Goal: Book appointment/travel/reservation

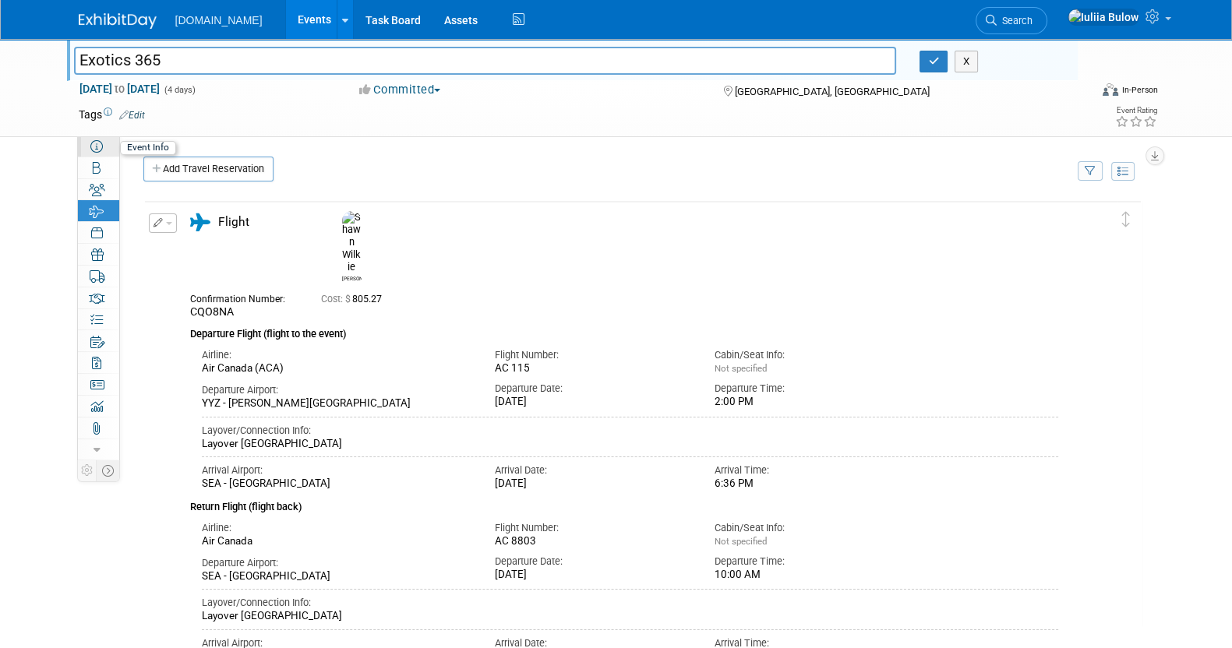
click at [90, 150] on icon at bounding box center [96, 146] width 12 height 12
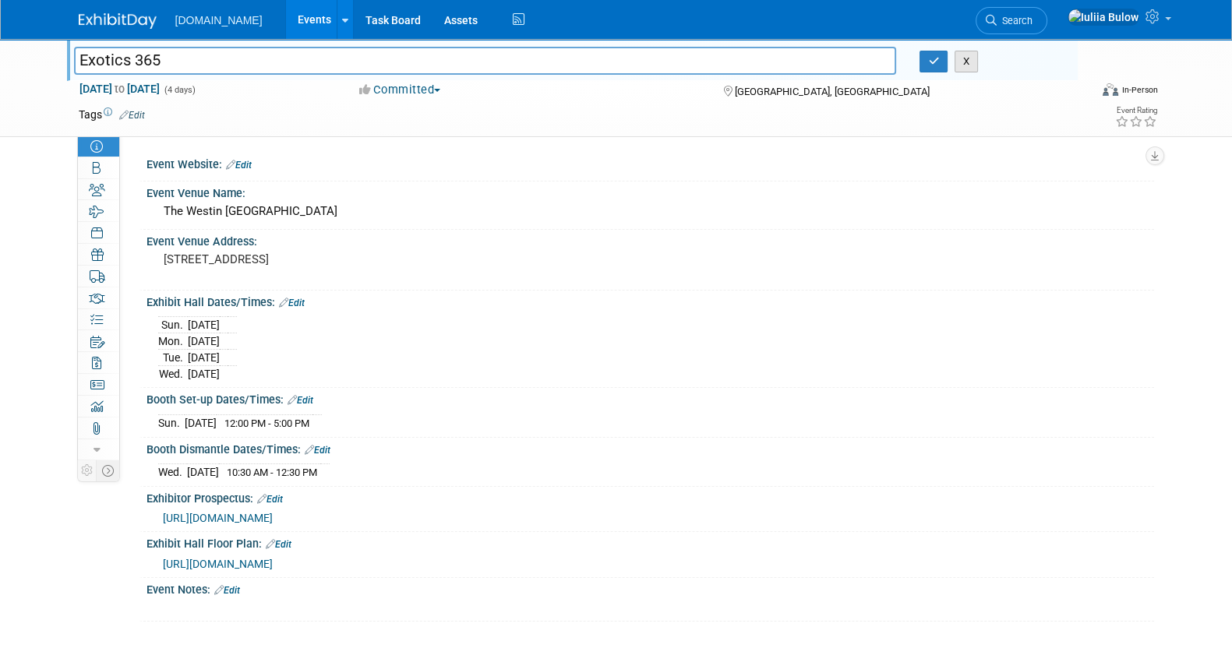
click at [966, 59] on button "X" at bounding box center [967, 62] width 24 height 22
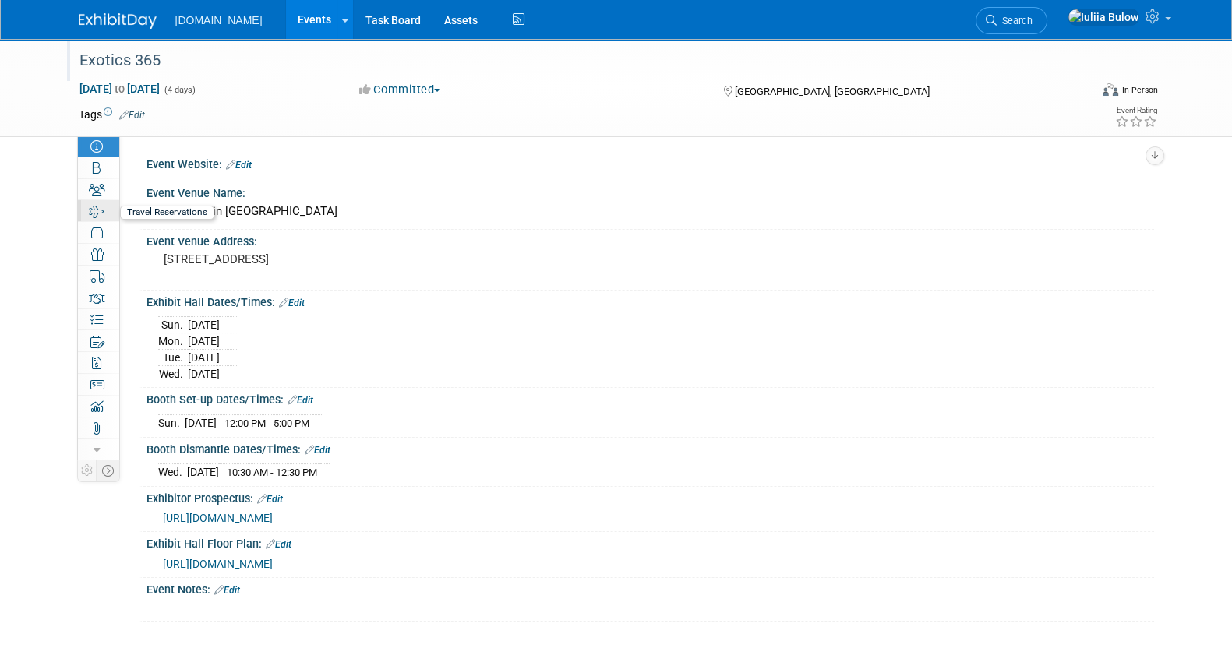
click at [97, 211] on icon at bounding box center [97, 212] width 15 height 12
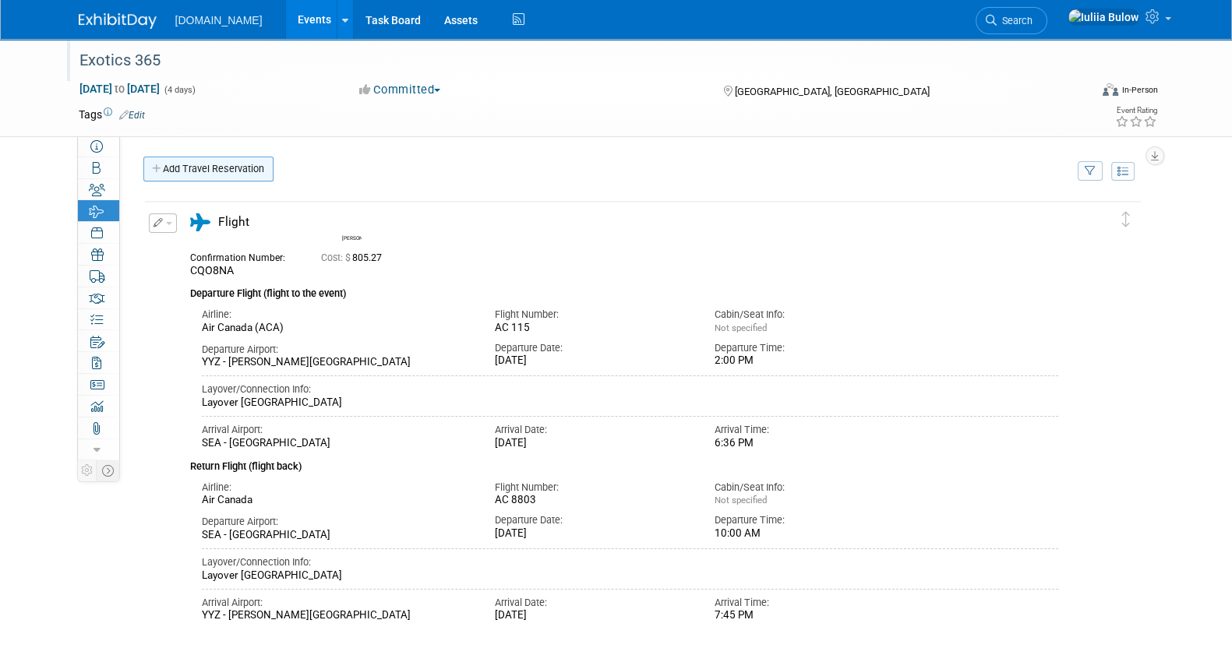
click at [226, 162] on link "Add Travel Reservation" at bounding box center [208, 169] width 130 height 25
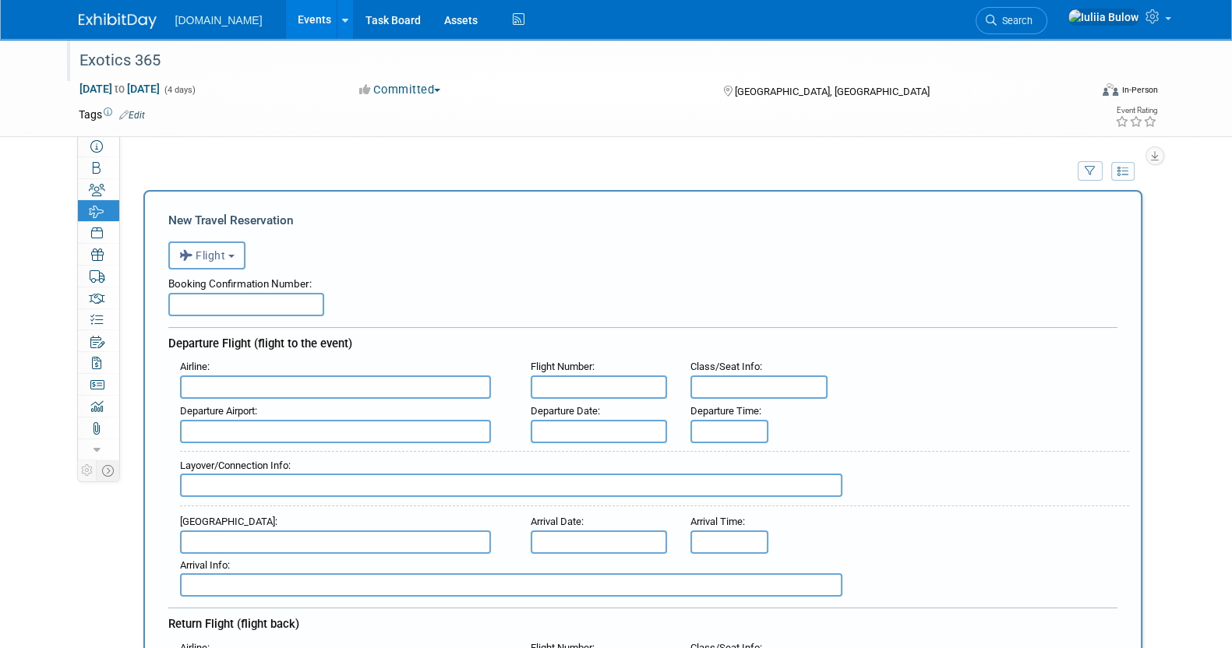
click at [230, 257] on button "Flight" at bounding box center [206, 256] width 77 height 28
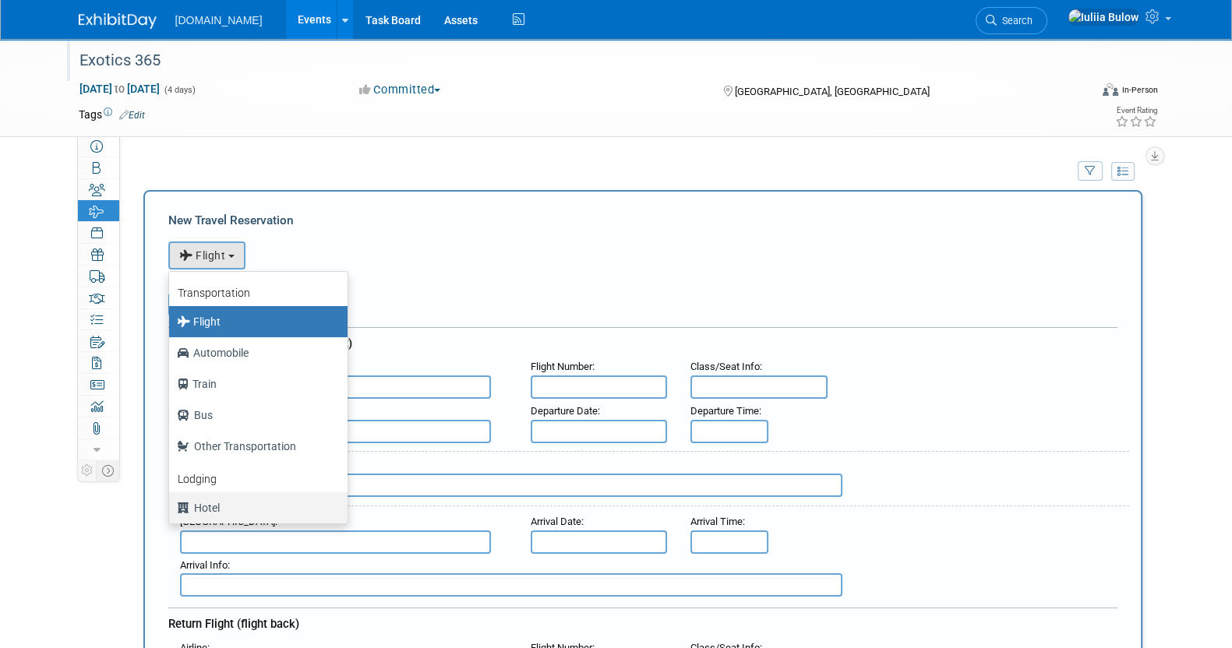
click at [202, 504] on label "Hotel" at bounding box center [254, 508] width 155 height 25
click at [171, 504] on input "Hotel" at bounding box center [166, 506] width 10 height 10
select select "6"
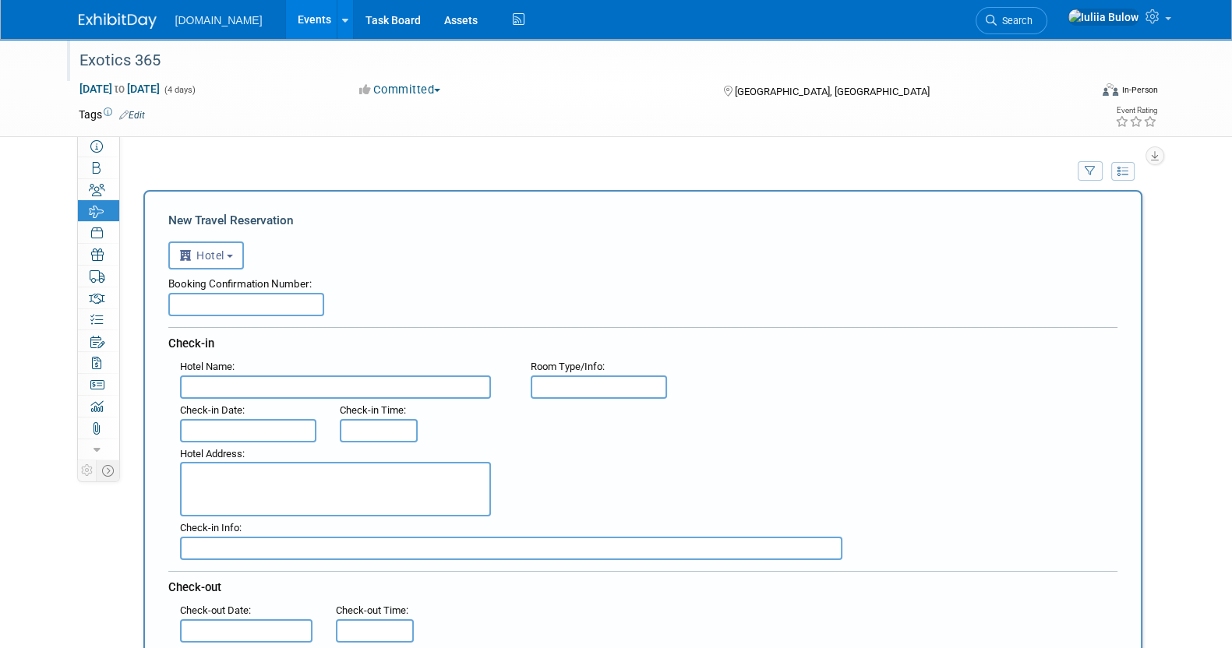
click at [247, 293] on input "text" at bounding box center [246, 304] width 156 height 23
paste input "82177302"
type input "82177302"
click at [269, 376] on input "text" at bounding box center [335, 387] width 311 height 23
paste input "Residence Inn [GEOGRAPHIC_DATA]/[GEOGRAPHIC_DATA]"
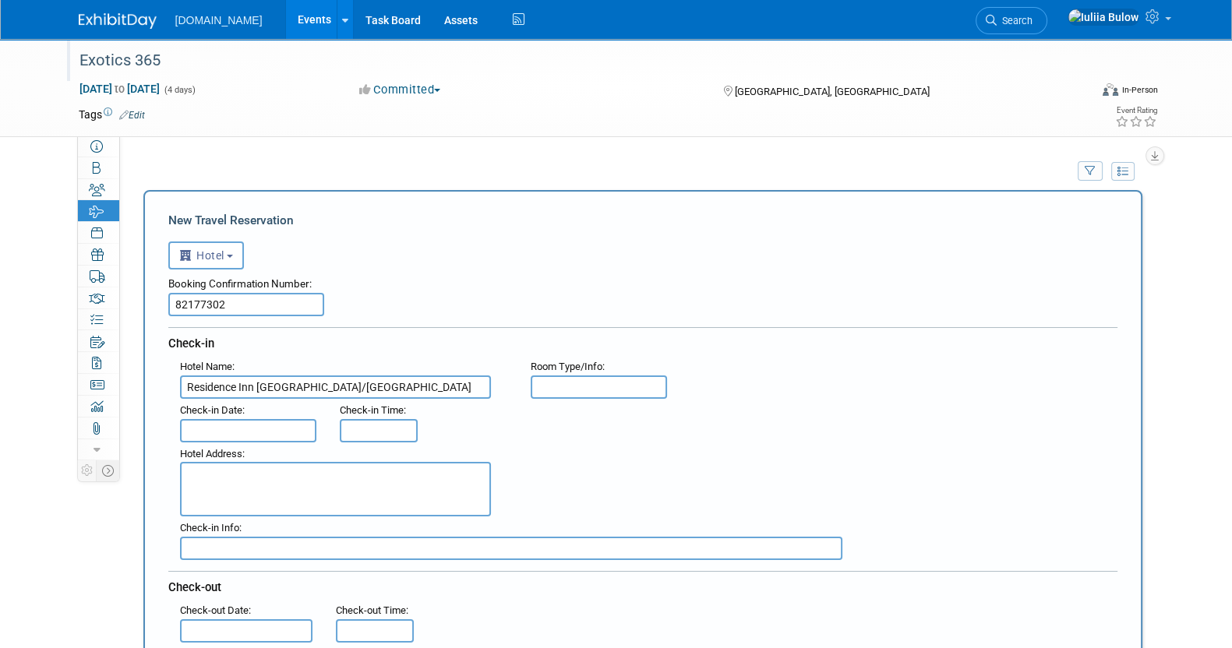
type input "Residence Inn [GEOGRAPHIC_DATA]/[GEOGRAPHIC_DATA]"
click at [254, 426] on input "text" at bounding box center [248, 430] width 137 height 23
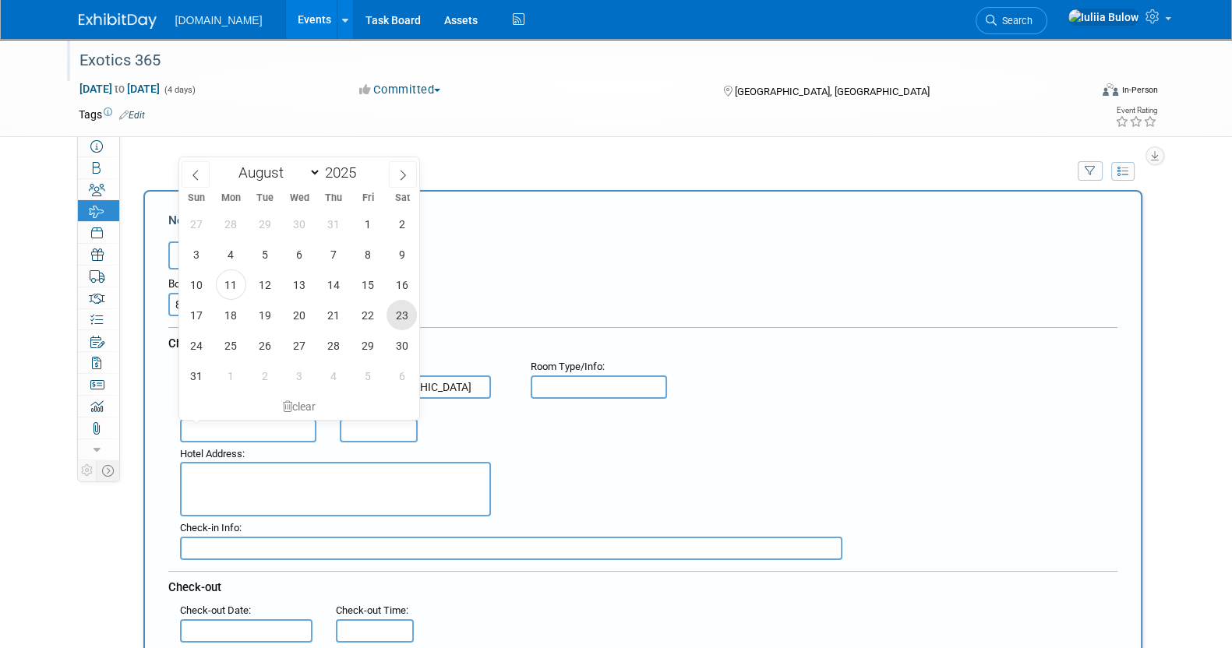
click at [394, 313] on span "23" at bounding box center [402, 315] width 30 height 30
type input "[DATE]"
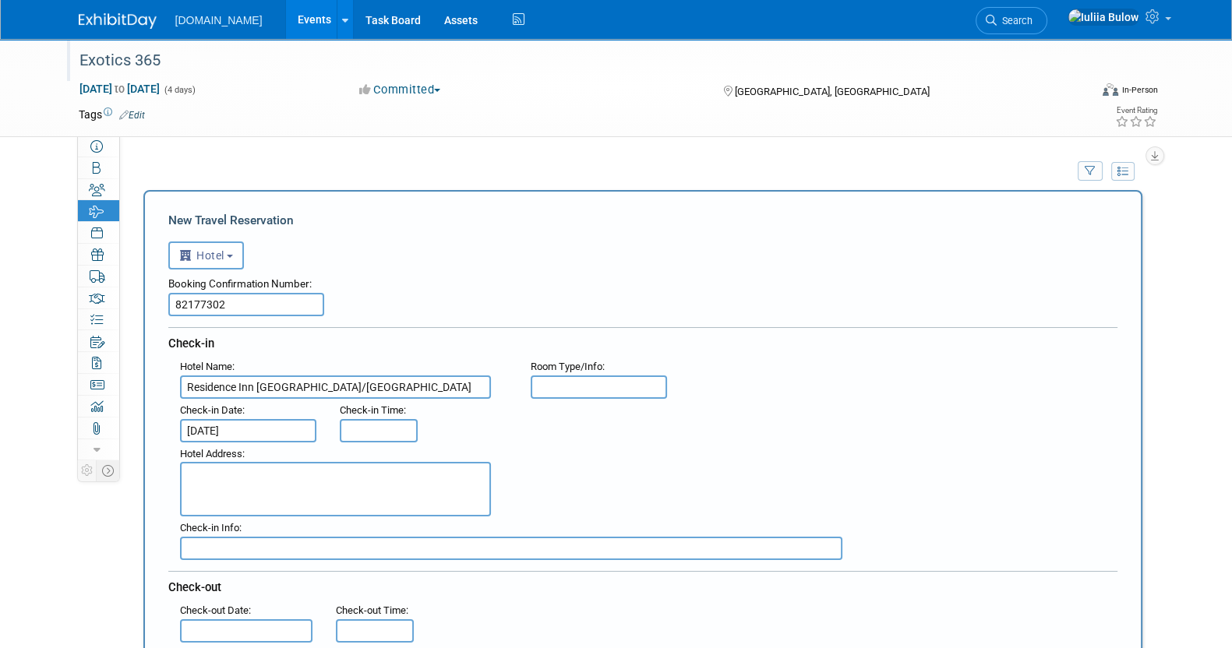
click at [368, 426] on input "text" at bounding box center [379, 430] width 78 height 23
type input "3:00 PM"
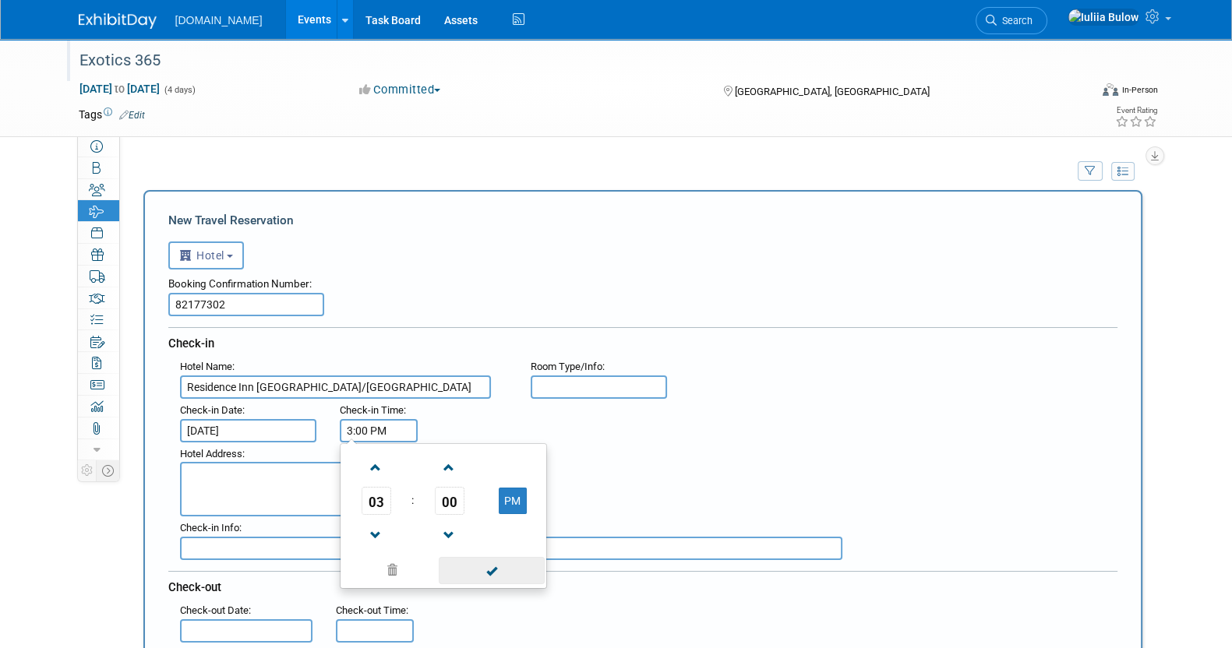
click at [498, 567] on span at bounding box center [491, 570] width 105 height 27
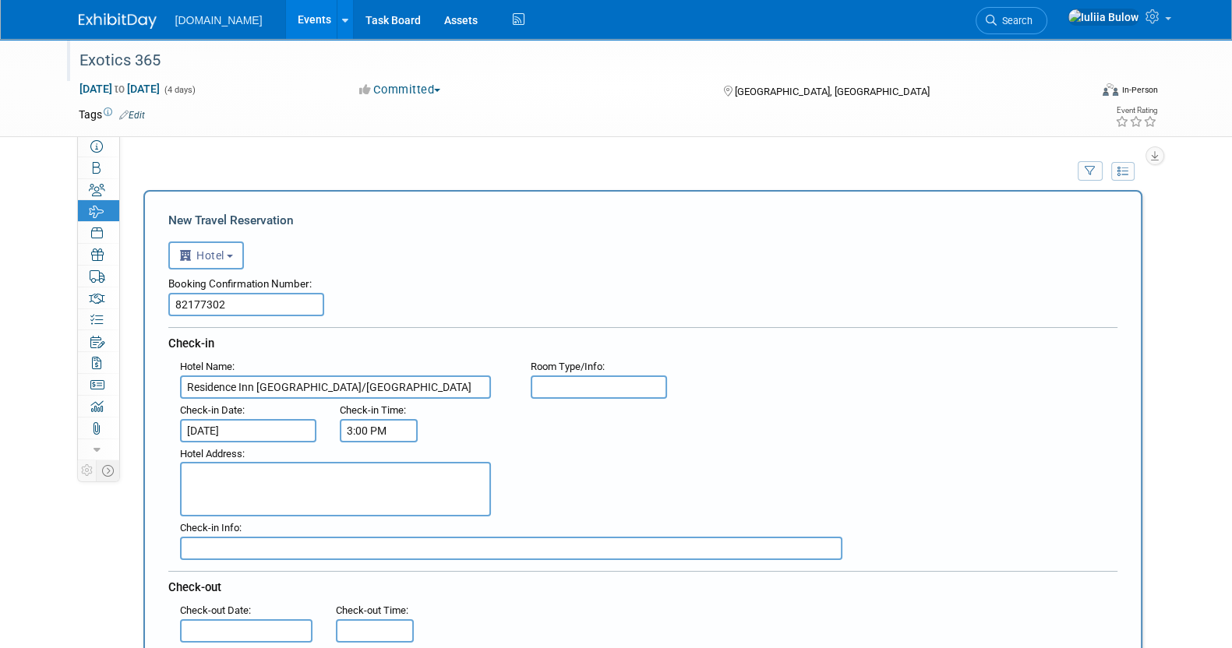
click at [260, 467] on textarea at bounding box center [335, 489] width 311 height 55
paste textarea "[STREET_ADDRESS][PERSON_NAME][US_STATE]"
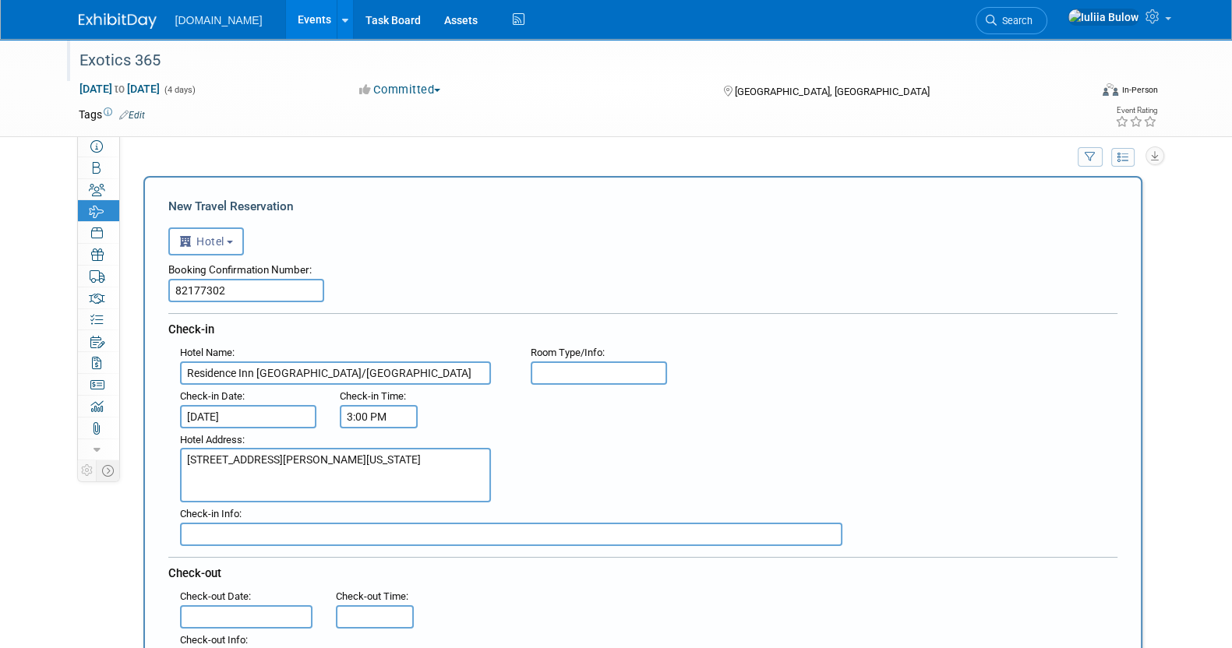
scroll to position [194, 0]
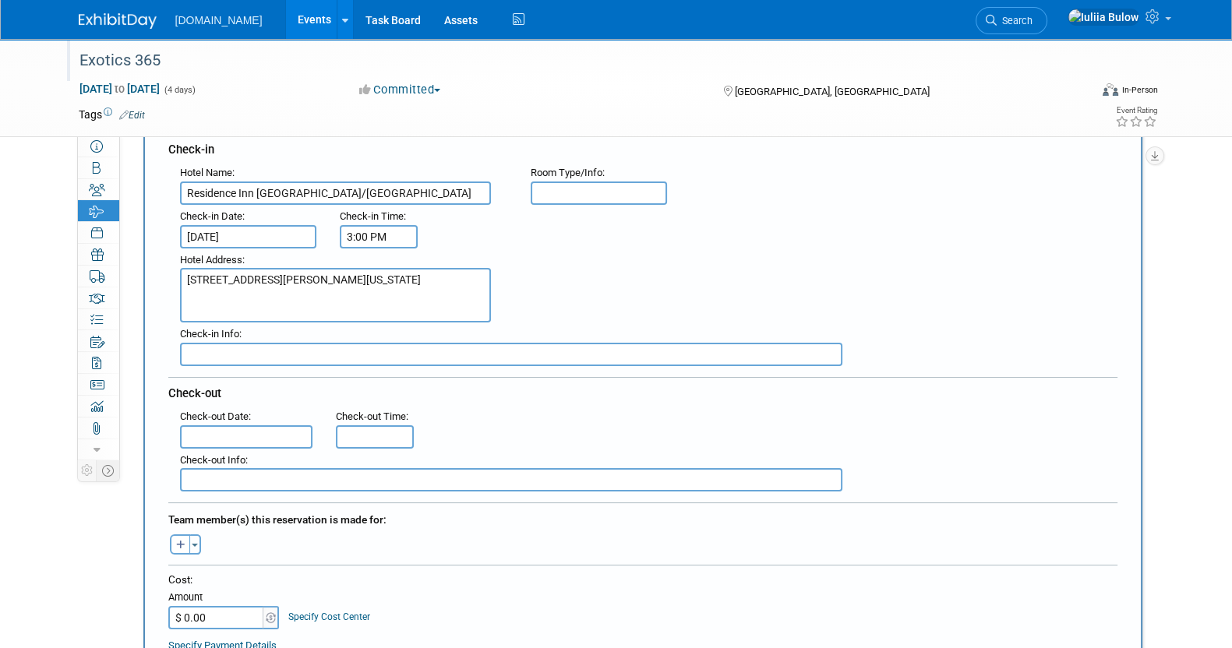
type textarea "[STREET_ADDRESS][PERSON_NAME][US_STATE]"
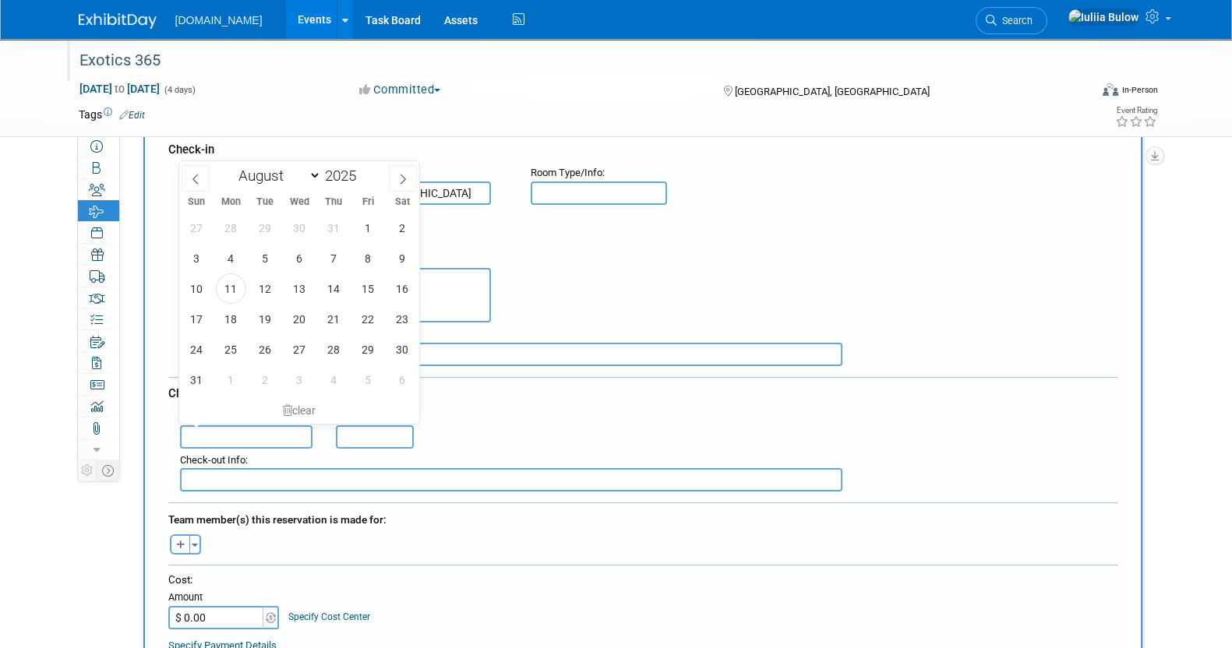
click at [253, 426] on input "text" at bounding box center [246, 437] width 132 height 23
click at [347, 352] on span "28" at bounding box center [333, 349] width 30 height 30
type input "[DATE]"
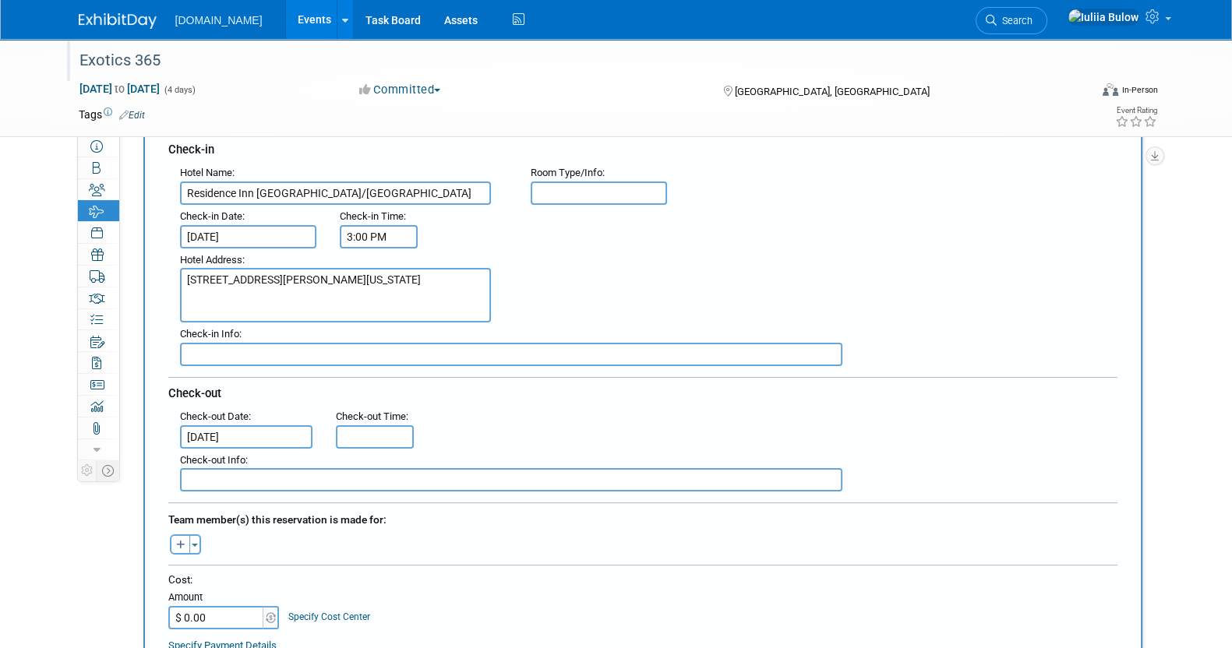
type input "11:00 AM"
click at [374, 427] on input "11:00 AM" at bounding box center [375, 437] width 78 height 23
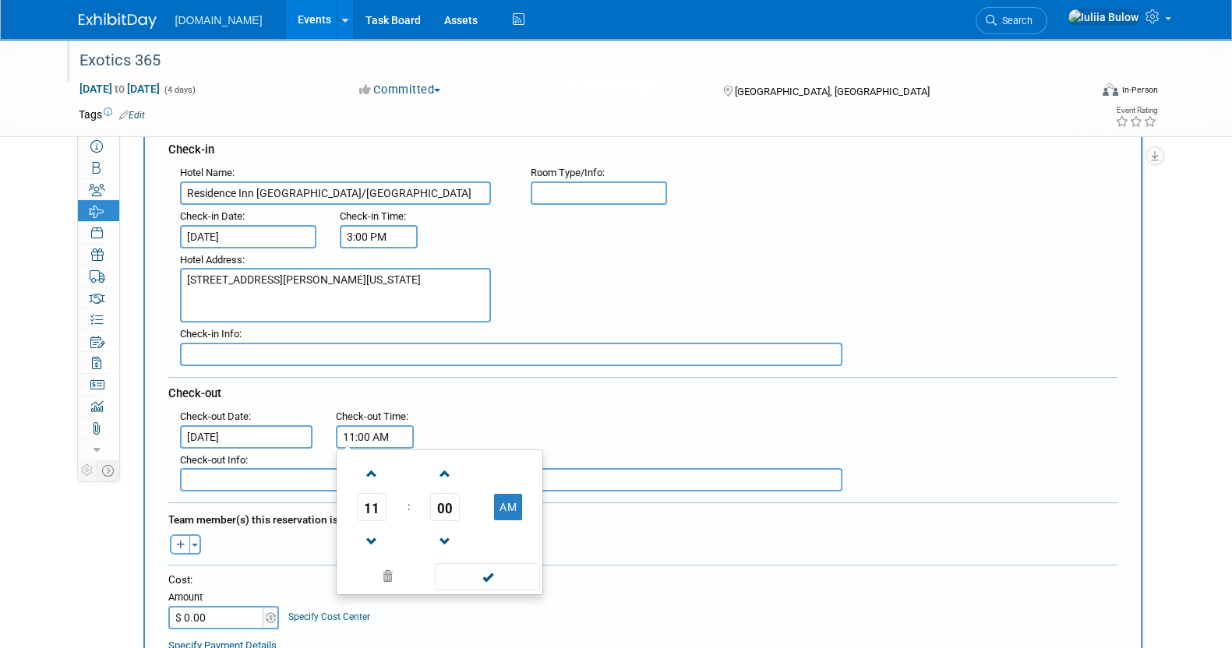
click at [464, 578] on span at bounding box center [487, 576] width 105 height 27
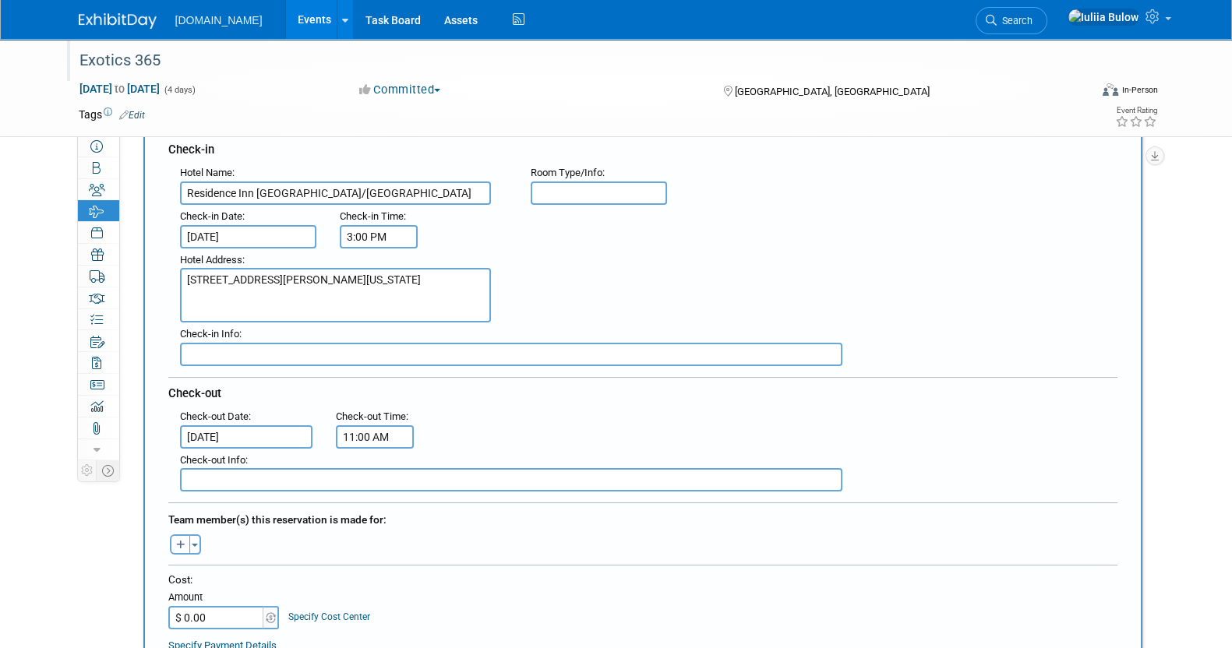
click at [180, 541] on icon "button" at bounding box center [180, 546] width 9 height 10
select select
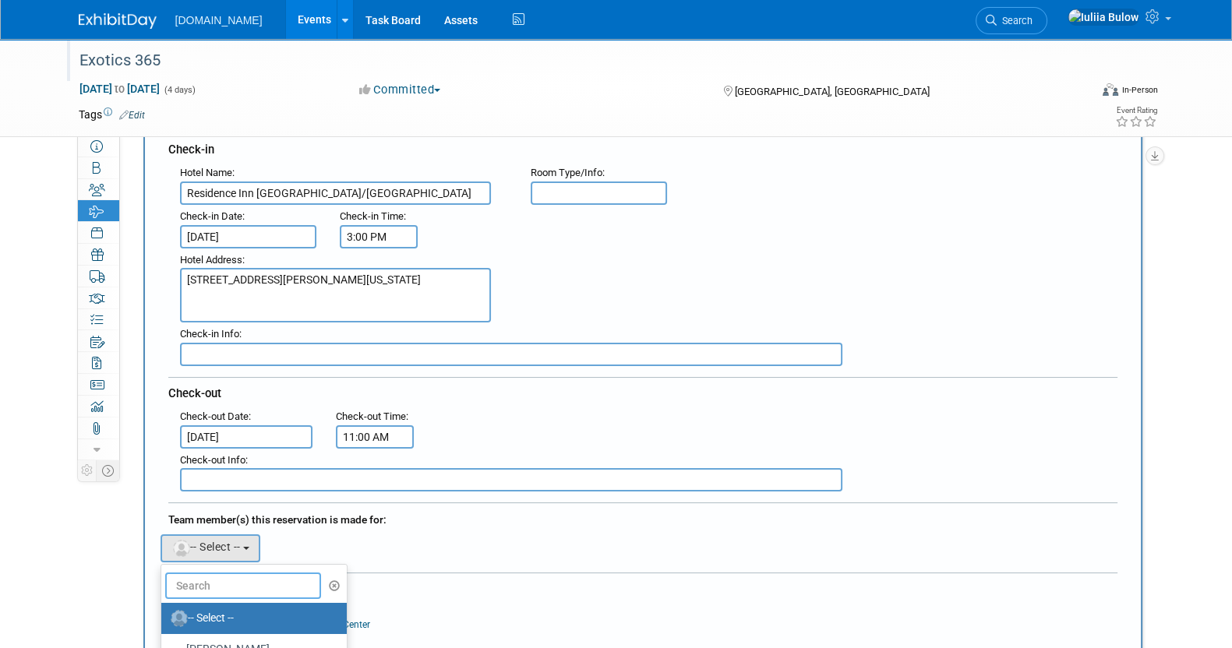
click at [194, 577] on input "text" at bounding box center [243, 586] width 156 height 26
type input "sh"
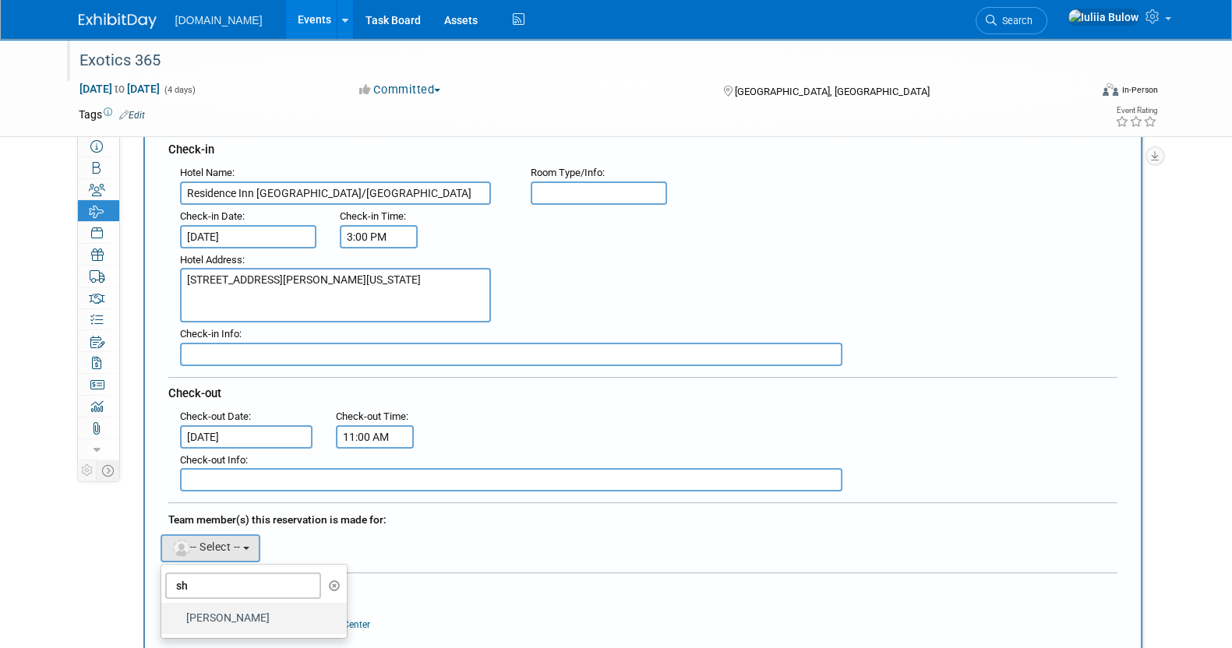
click at [210, 608] on label "[PERSON_NAME]" at bounding box center [250, 618] width 163 height 25
click at [164, 612] on input "[PERSON_NAME]" at bounding box center [159, 617] width 10 height 10
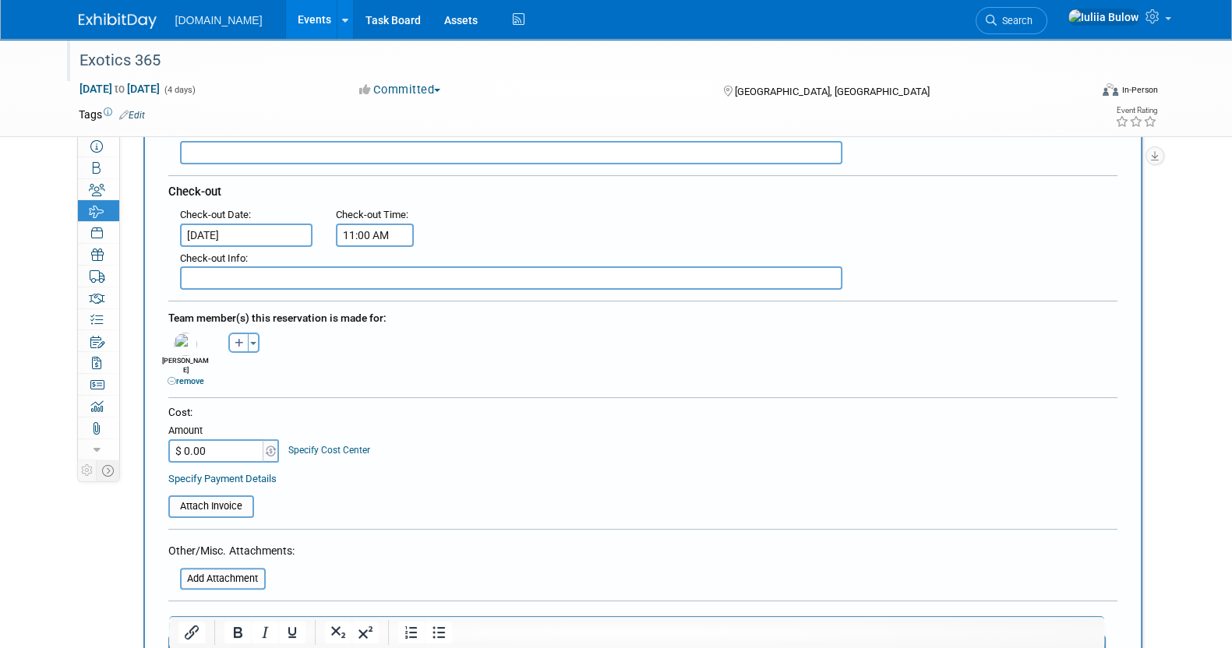
scroll to position [292, 0]
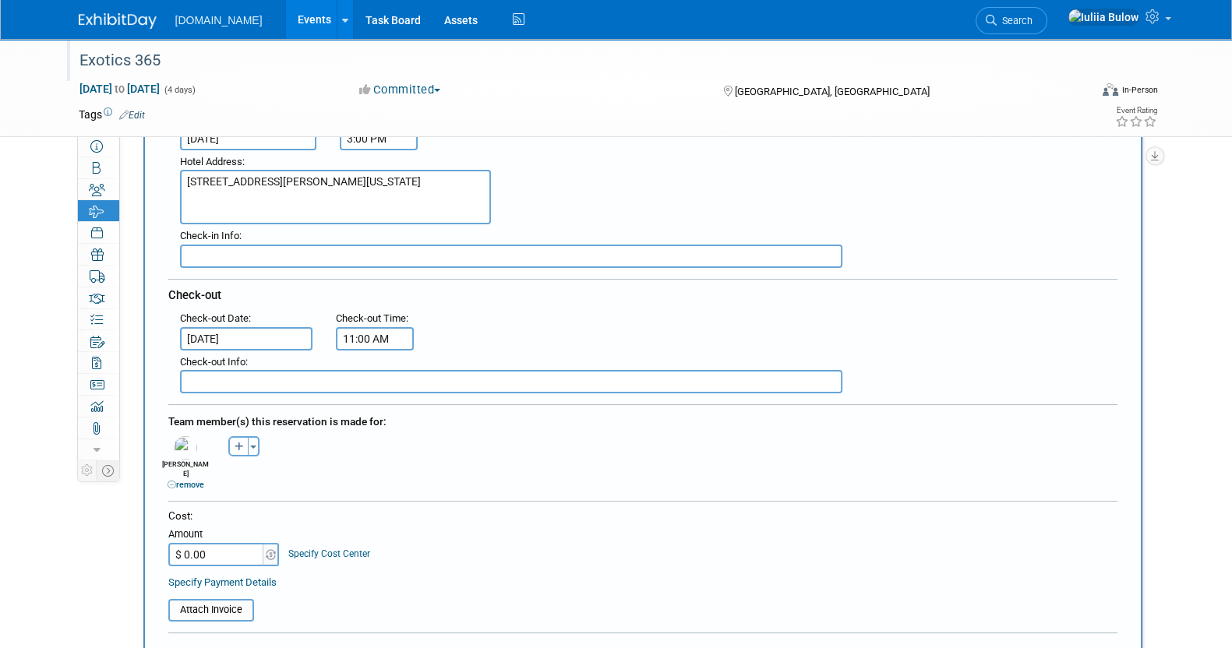
click at [210, 543] on input "$ 0.00" at bounding box center [216, 554] width 97 height 23
paste input "1"
type input "$ 1.00"
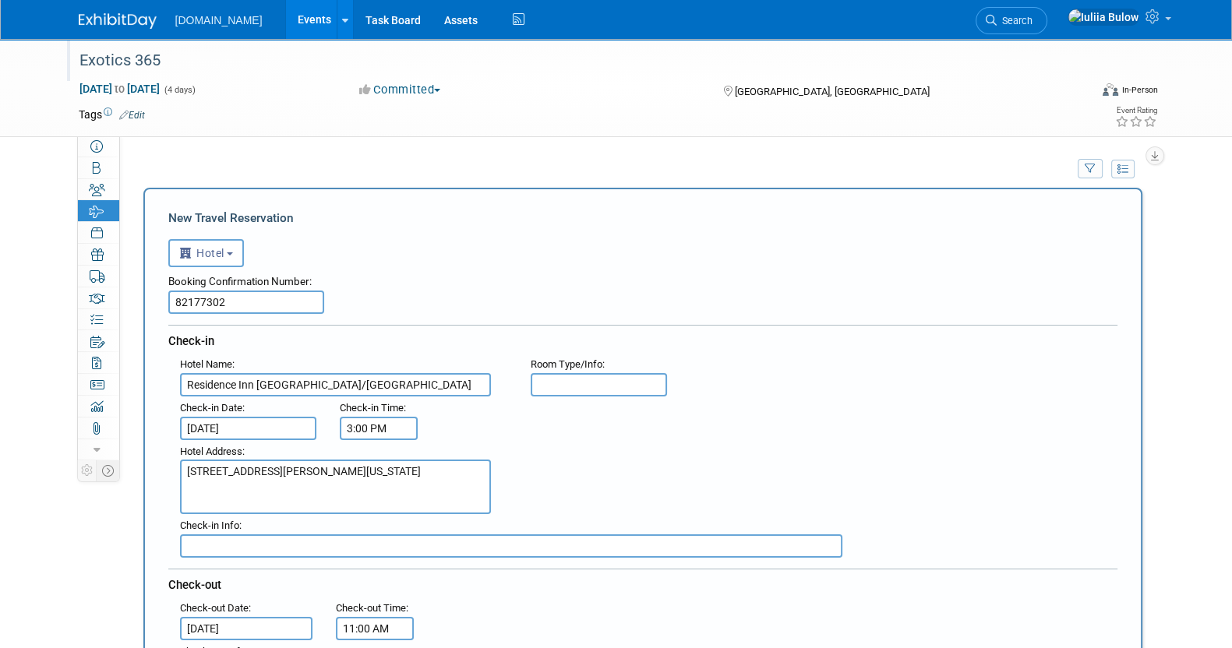
scroll to position [0, 0]
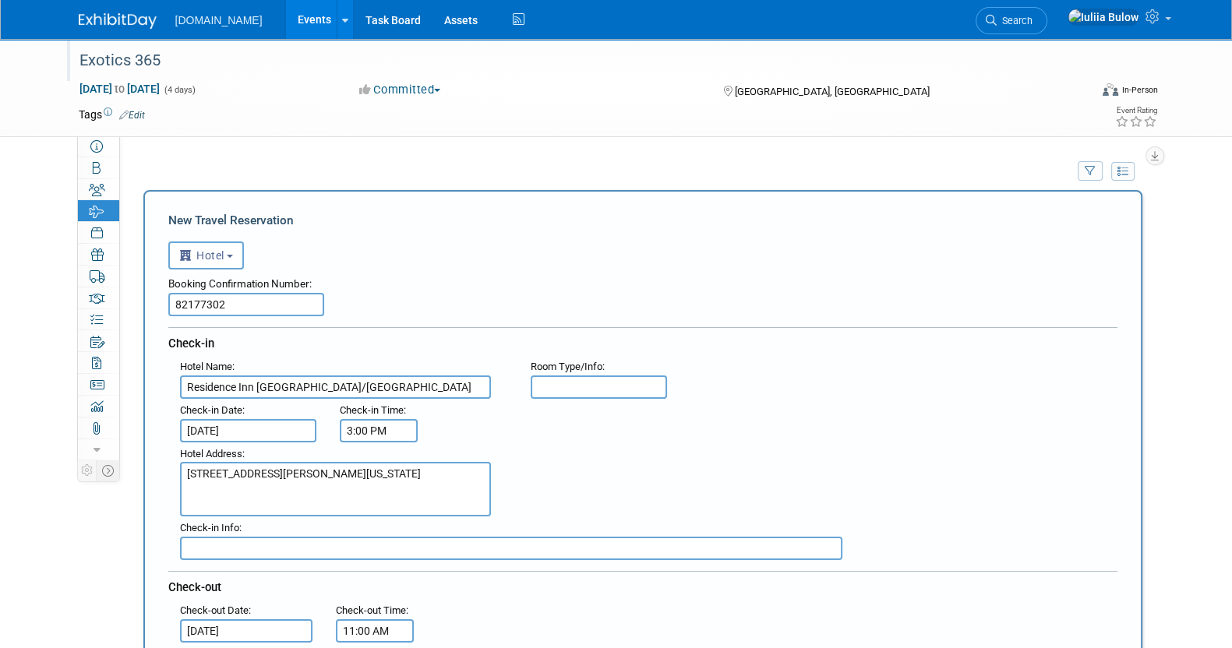
click at [573, 393] on input "text" at bounding box center [599, 387] width 137 height 23
paste input "Standard King Studio Ste, Studio Suite, 1 King, Sofa bed"
type input "Standard King Studio Ste, Studio Suite, 1 King, Sofa bed"
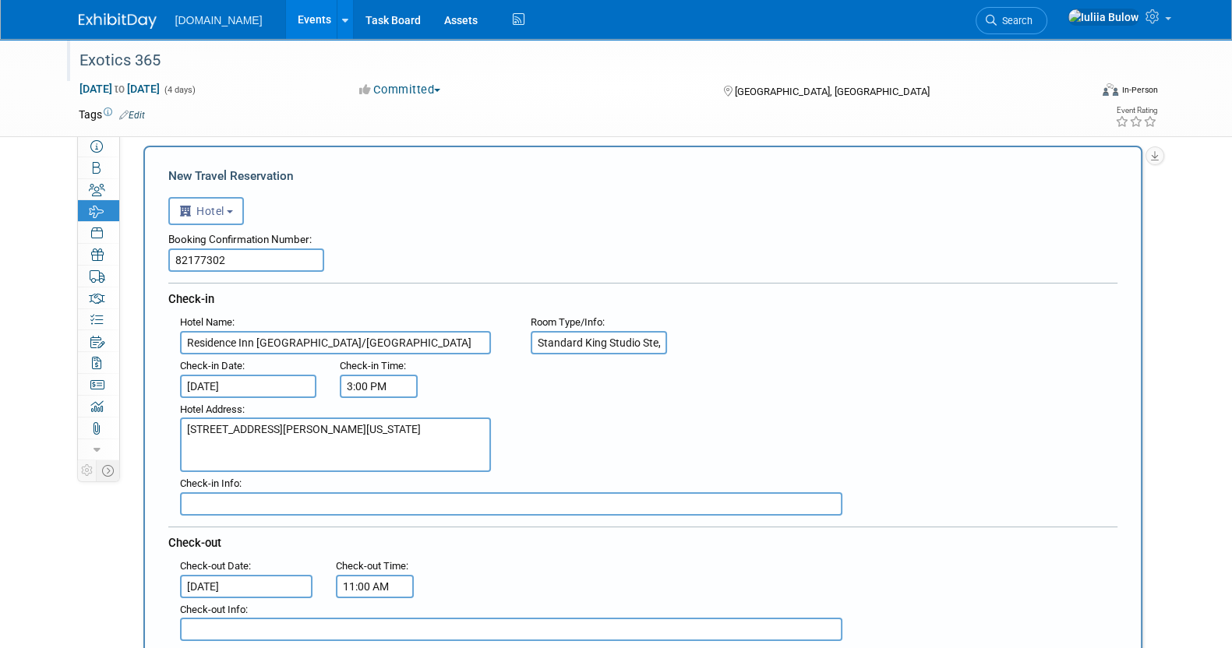
scroll to position [292, 0]
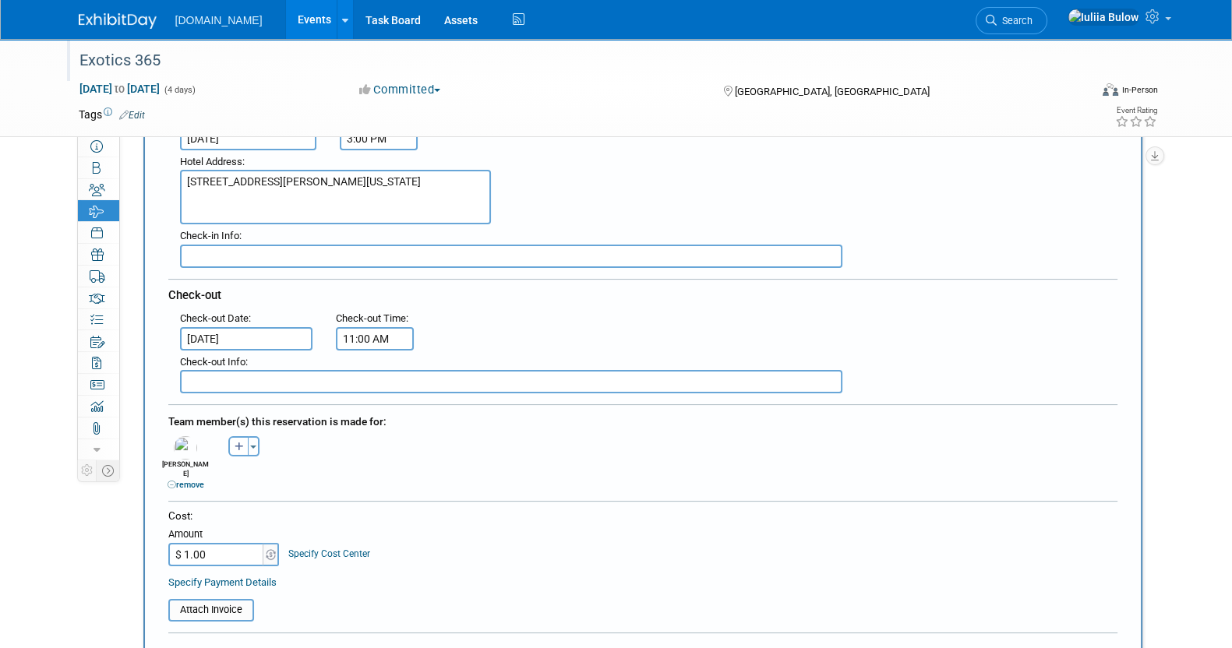
click at [207, 543] on input "$ 1.00" at bounding box center [216, 554] width 97 height 23
paste input ",366.46"
type input "$ 1,366.46"
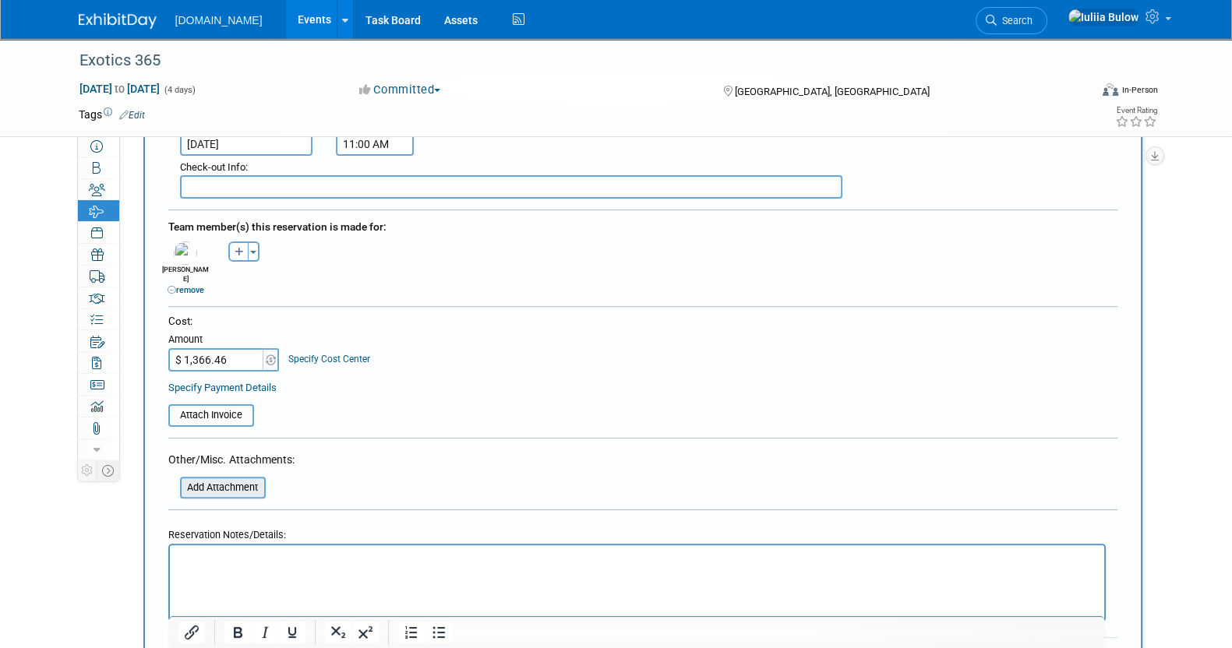
click at [230, 479] on input "file" at bounding box center [171, 488] width 185 height 19
type input "C:\fakepath\Exotics hotel.pdf"
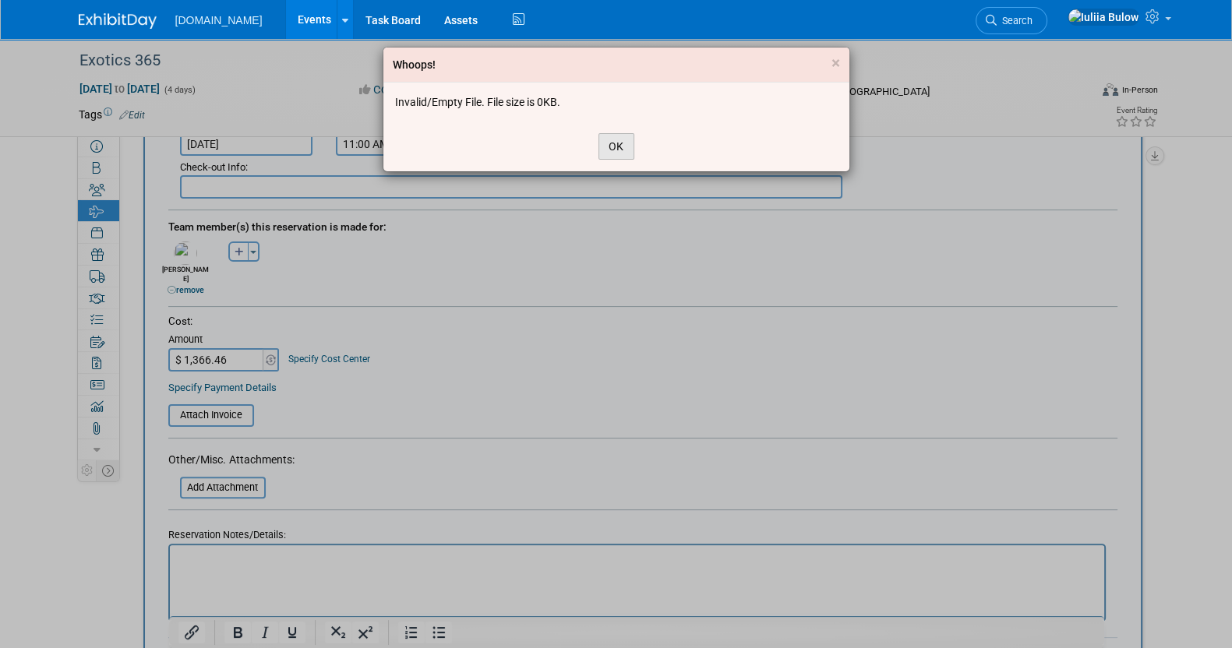
click at [612, 143] on button "OK" at bounding box center [617, 146] width 36 height 26
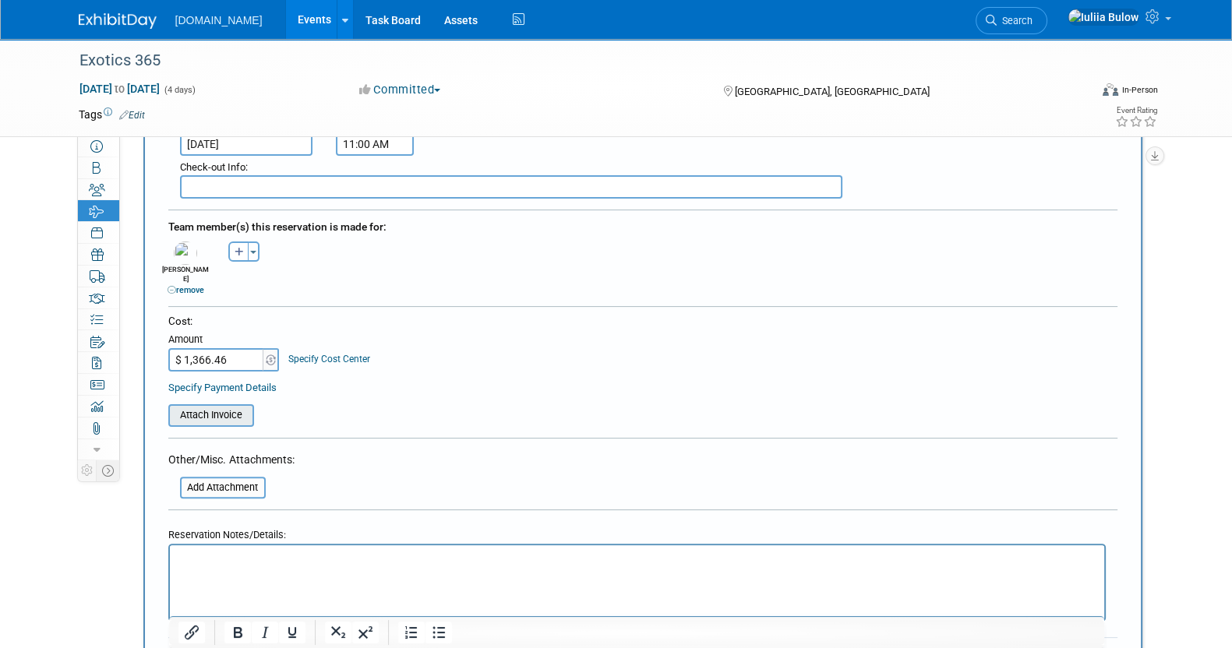
click at [212, 406] on input "file" at bounding box center [159, 415] width 185 height 19
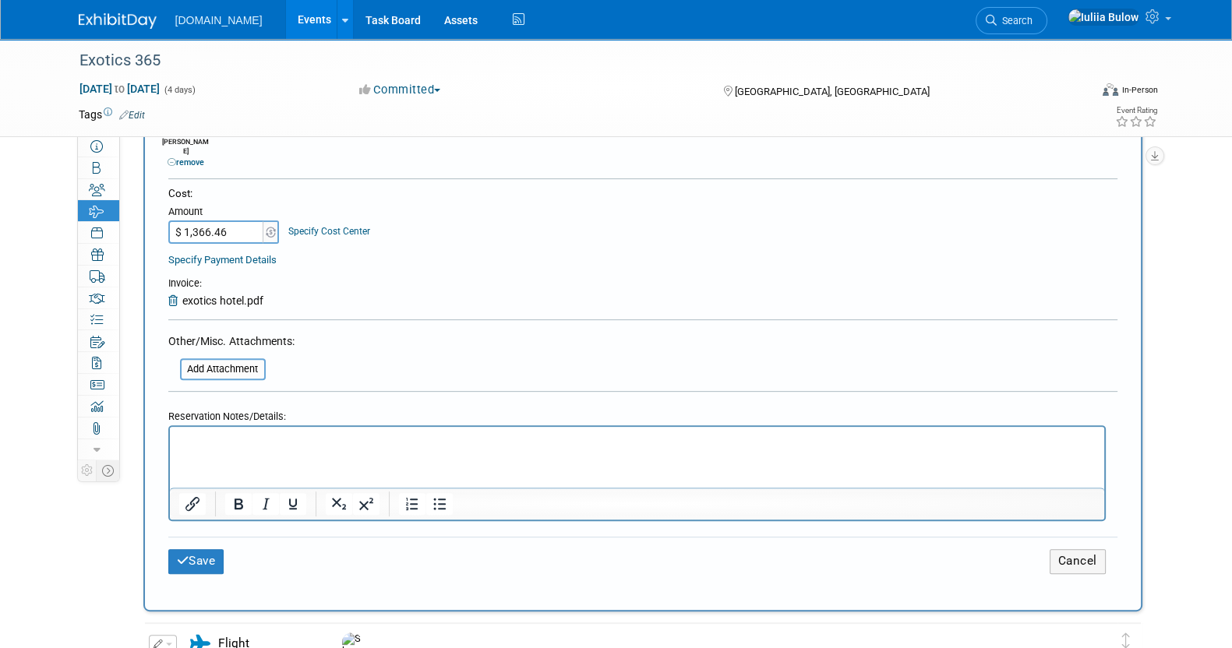
scroll to position [681, 0]
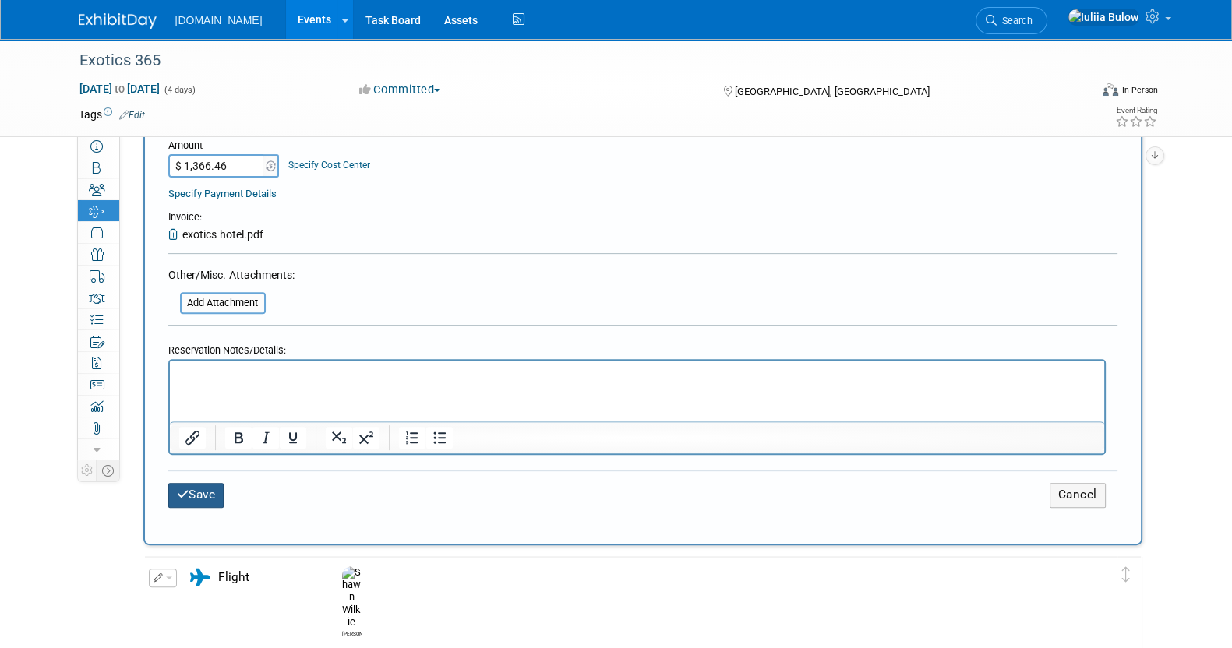
click at [199, 483] on button "Save" at bounding box center [196, 495] width 56 height 24
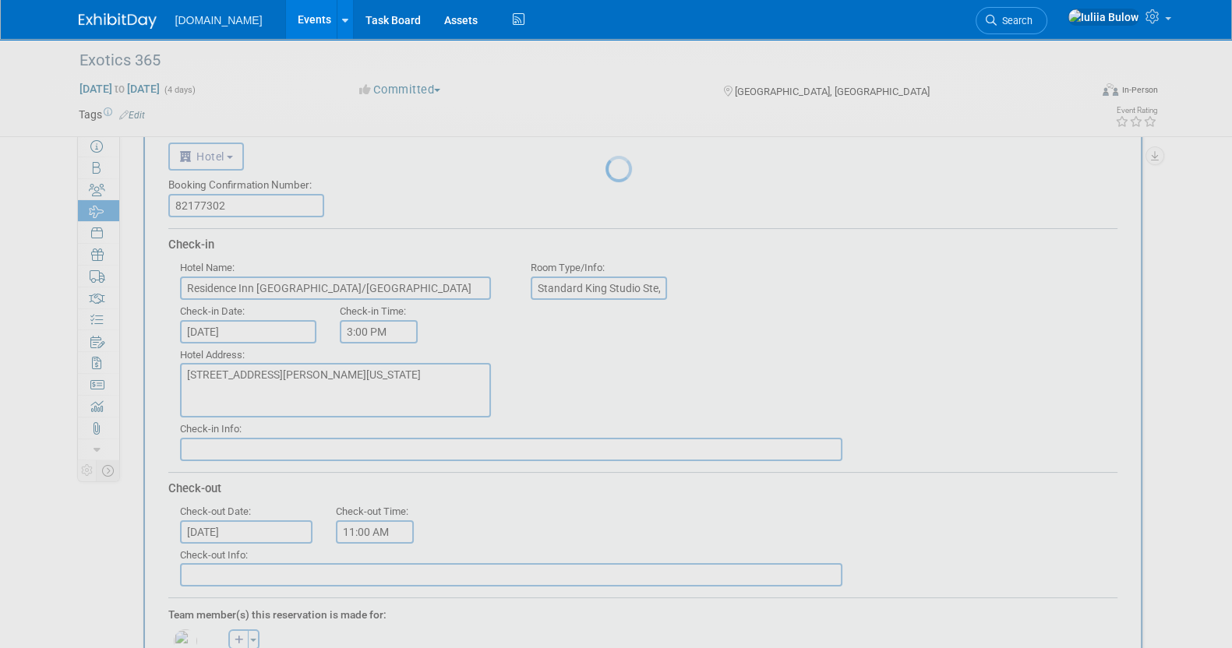
scroll to position [0, 0]
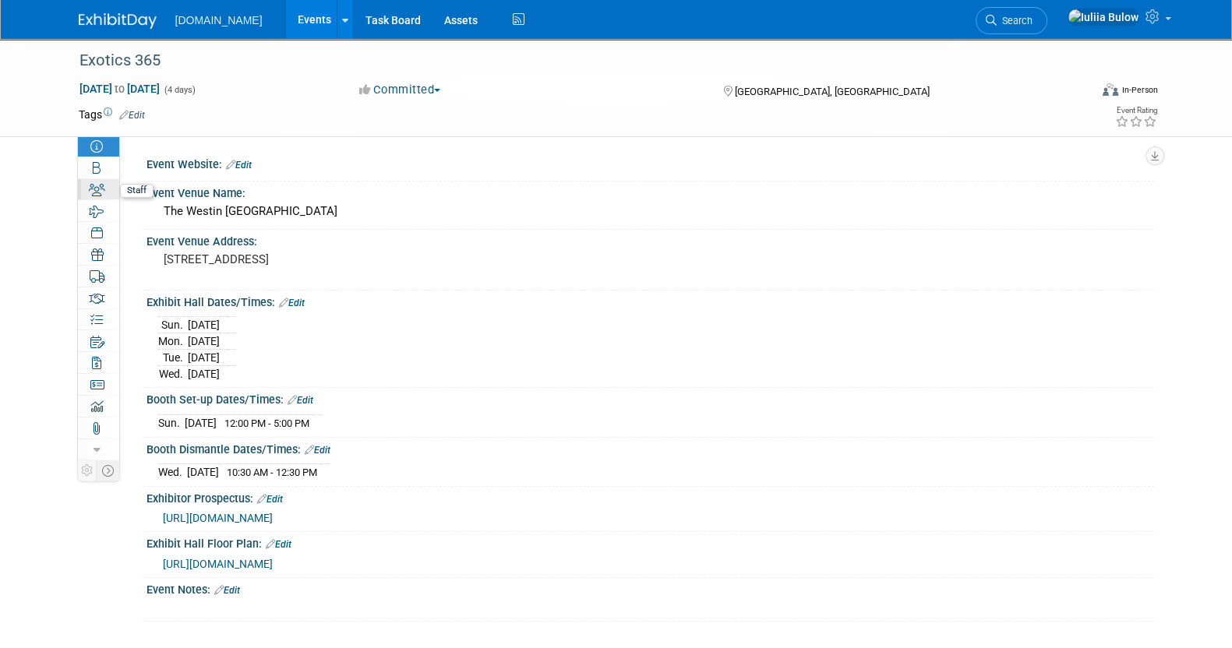
click at [95, 185] on icon at bounding box center [97, 190] width 16 height 12
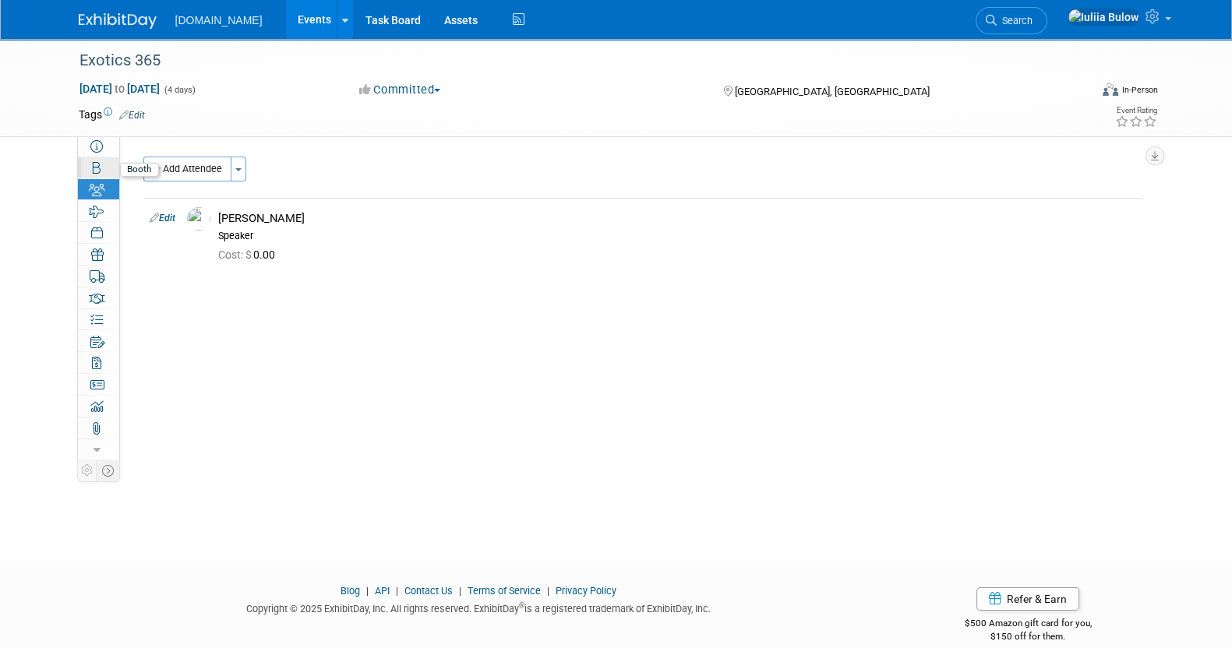
click at [94, 175] on link "Booth" at bounding box center [98, 167] width 41 height 21
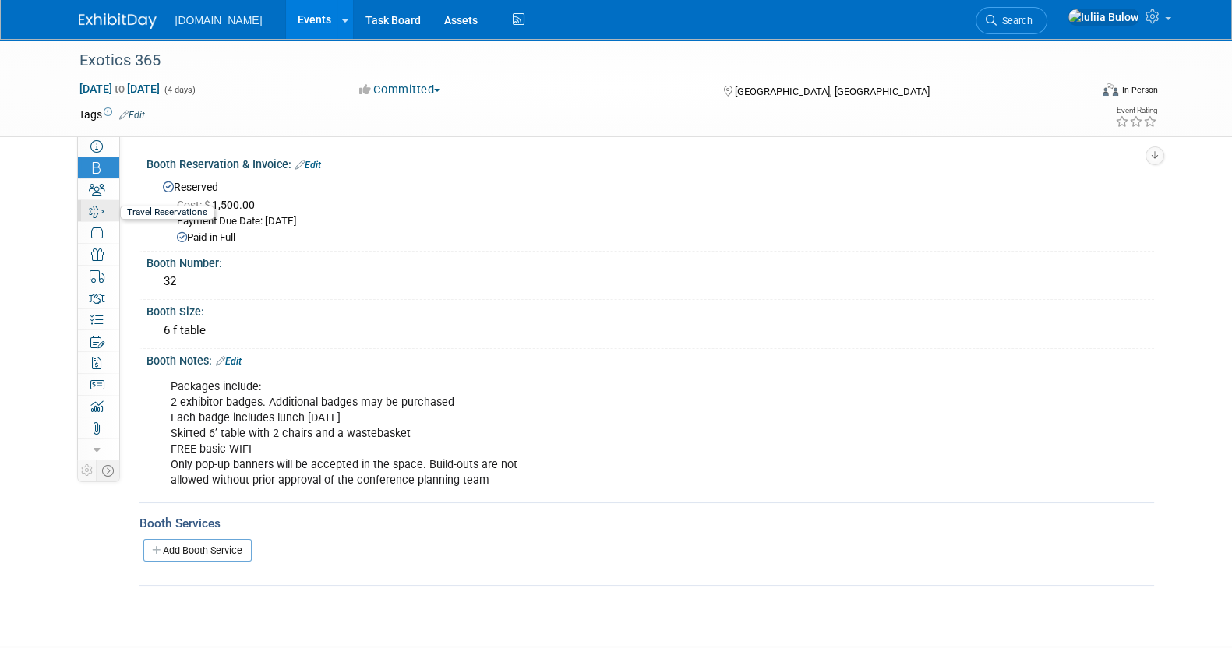
click at [108, 200] on link "1 Travel Reservations 1" at bounding box center [98, 210] width 41 height 21
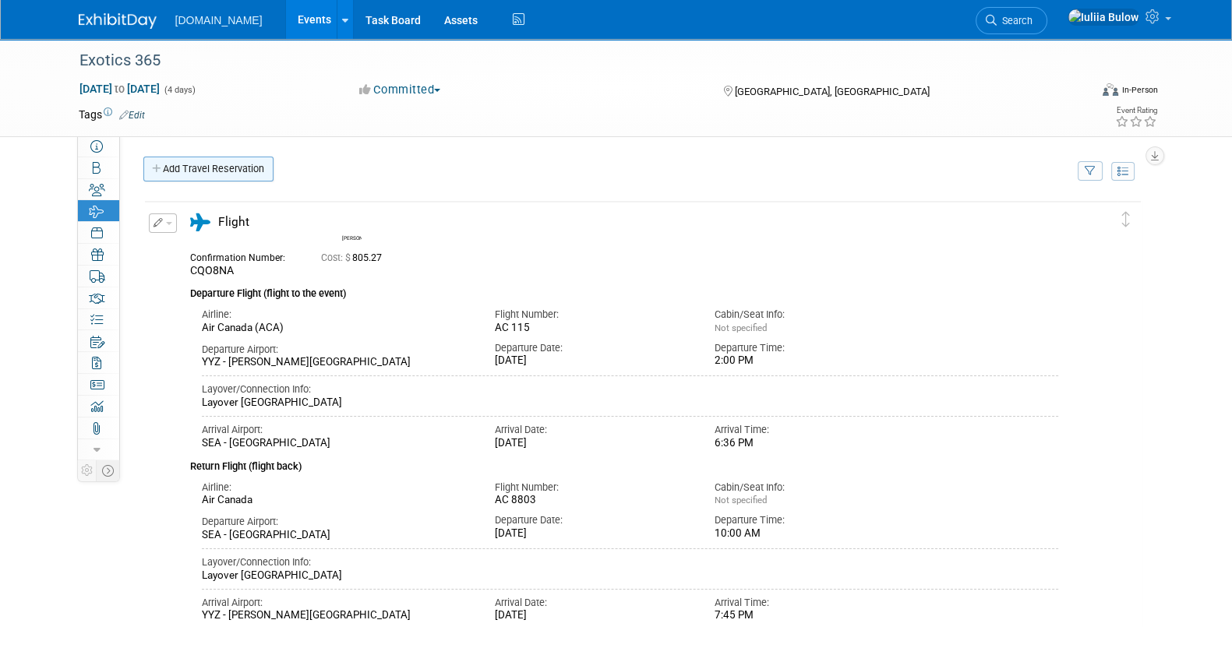
click at [212, 165] on link "Add Travel Reservation" at bounding box center [208, 169] width 130 height 25
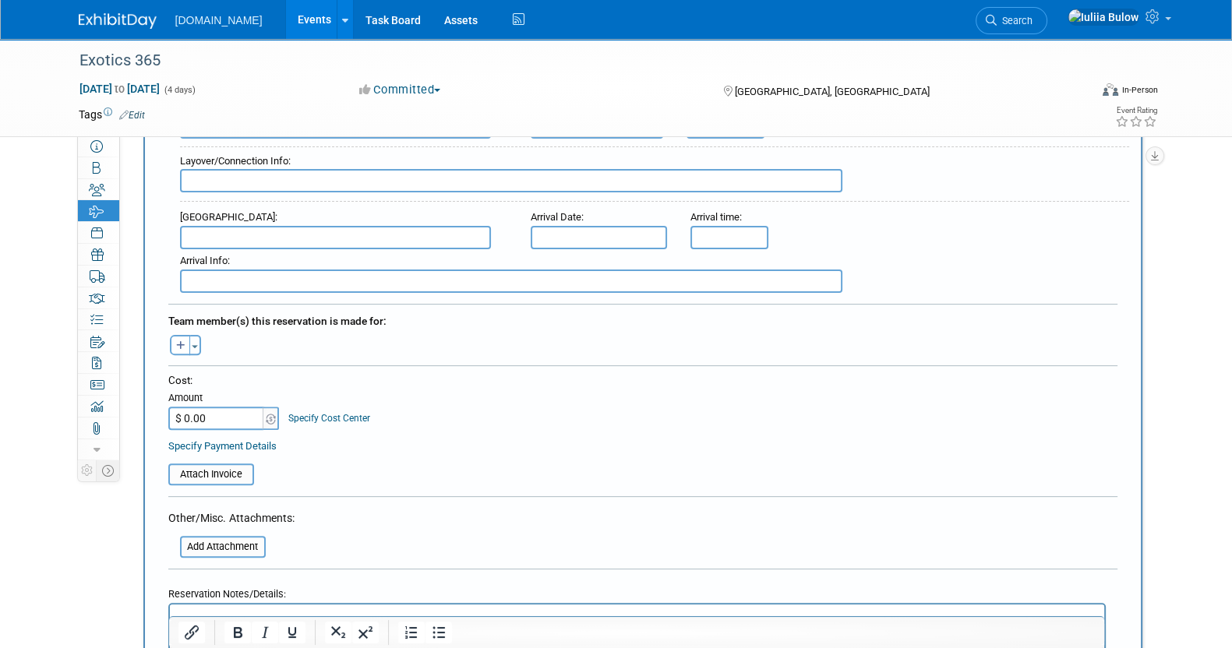
scroll to position [681, 0]
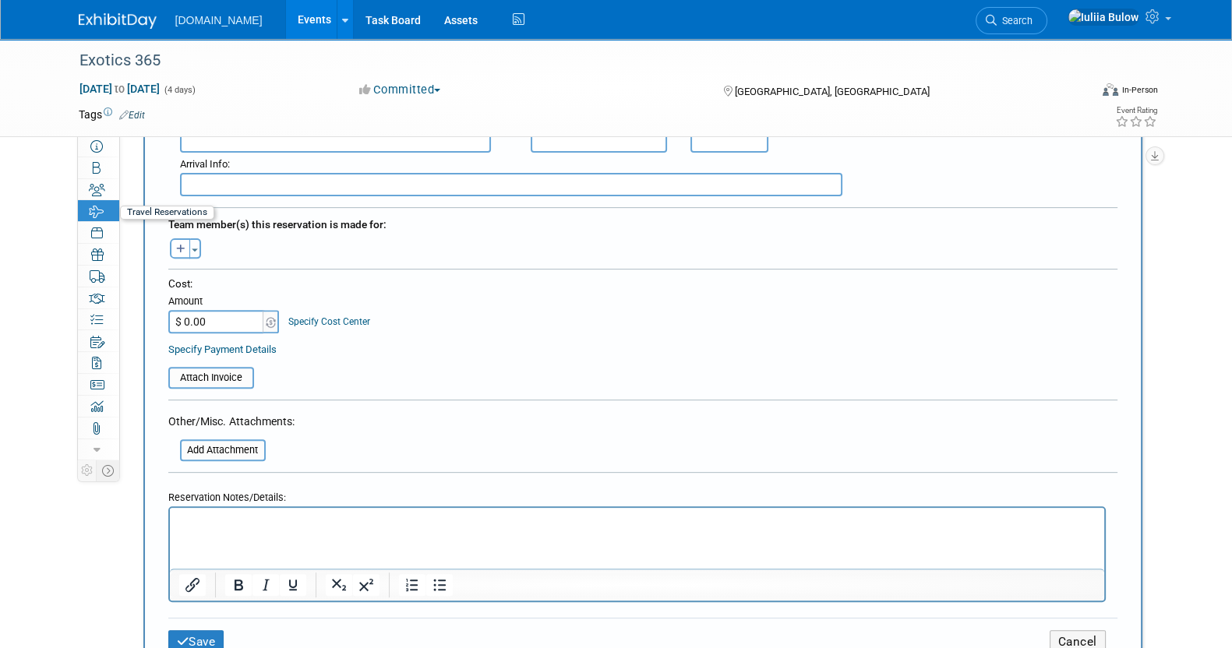
click at [90, 213] on icon at bounding box center [97, 212] width 15 height 12
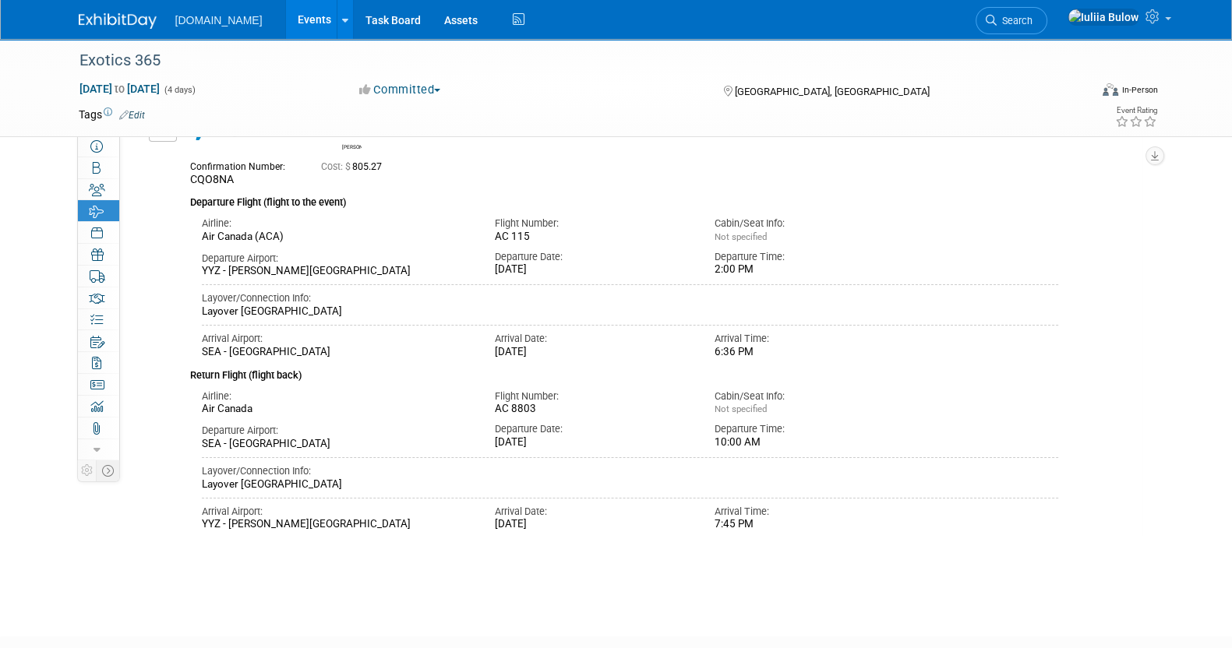
scroll to position [0, 0]
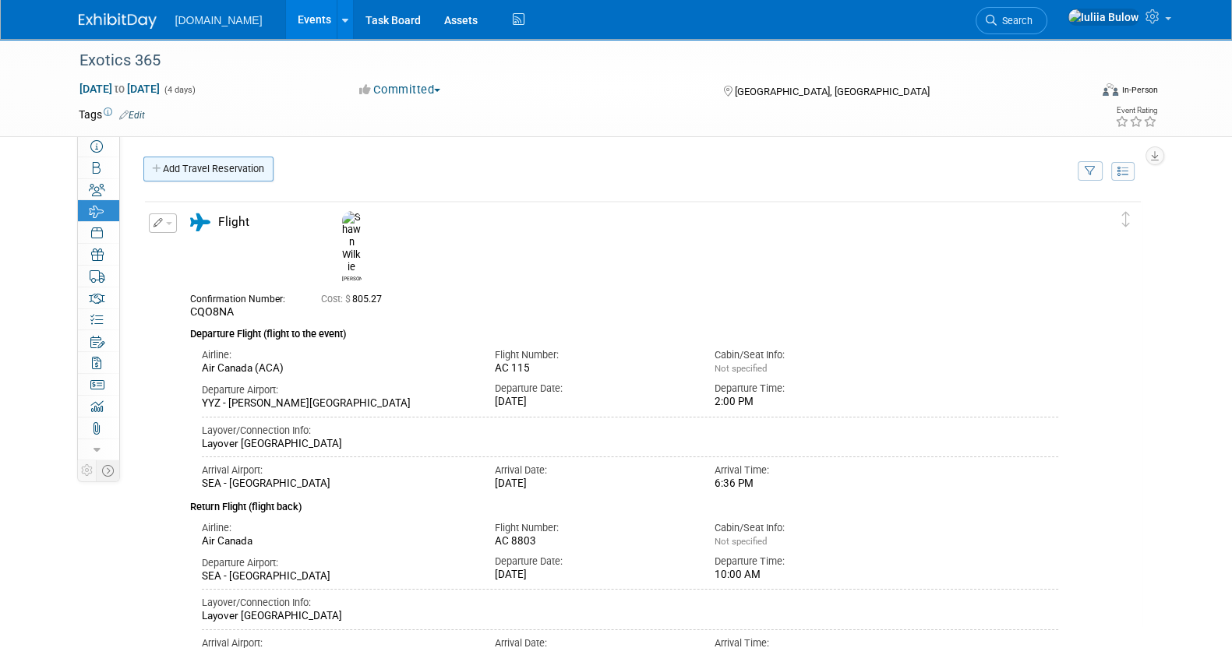
click at [203, 161] on link "Add Travel Reservation" at bounding box center [208, 169] width 130 height 25
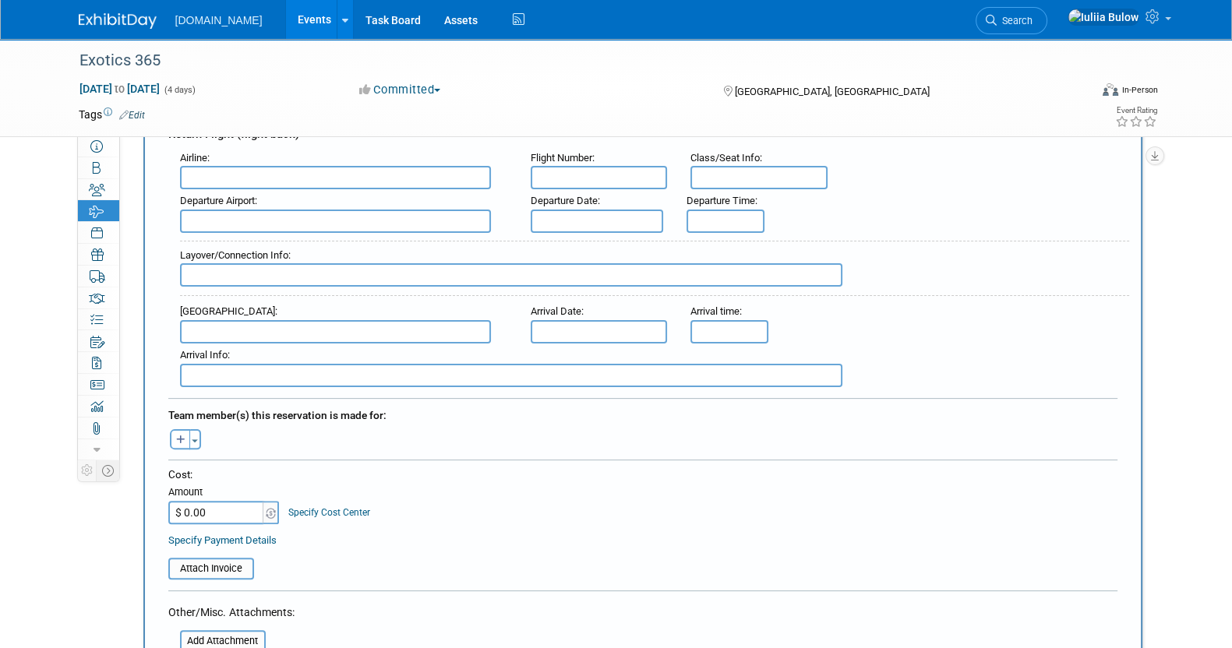
scroll to position [584, 0]
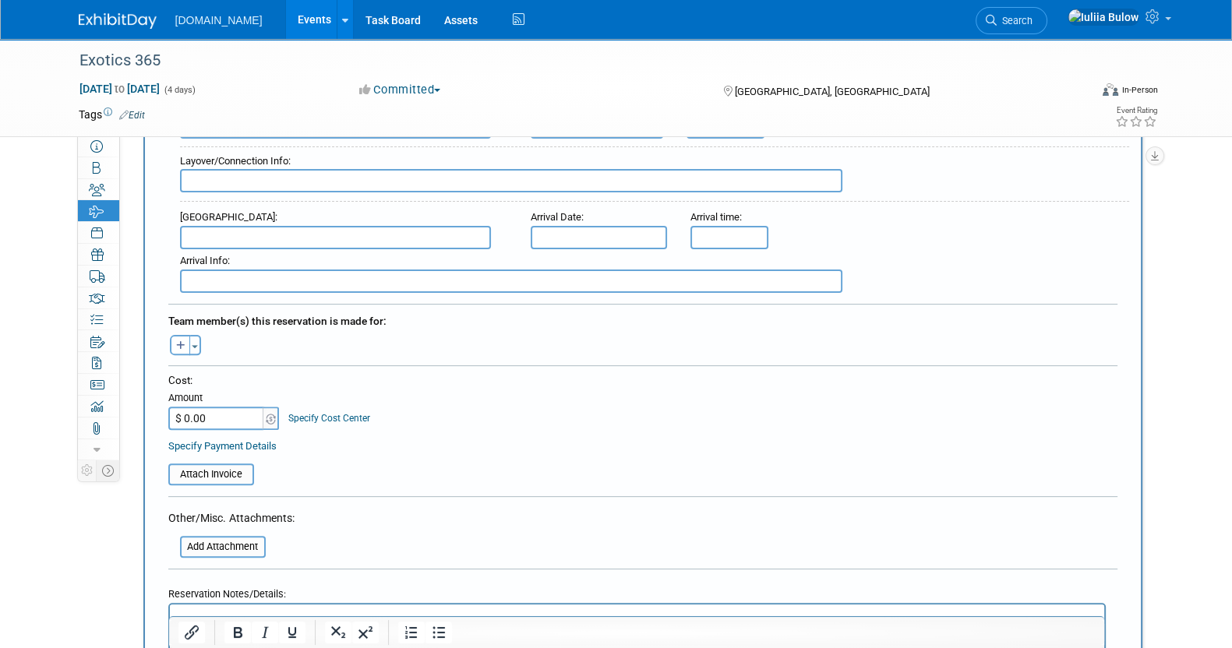
click at [225, 408] on input "$ 0.00" at bounding box center [216, 418] width 97 height 23
paste input "1,366.46"
type input "$ 1,366.46"
click at [219, 465] on input "file" at bounding box center [159, 474] width 185 height 19
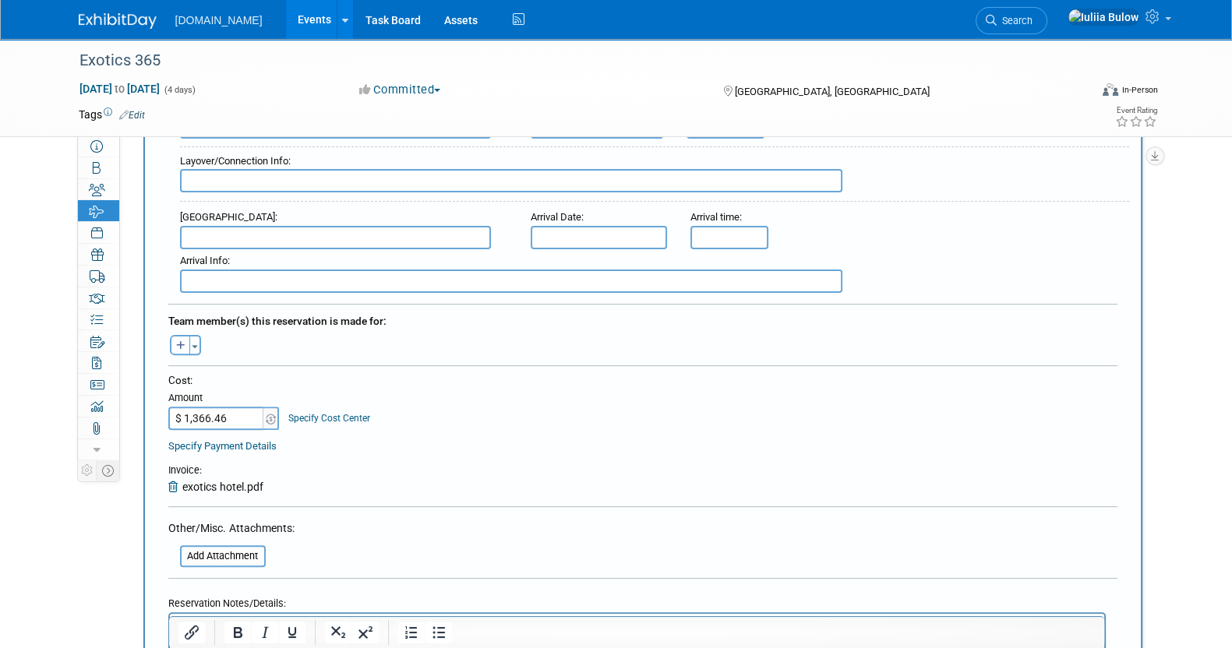
click at [187, 335] on button "button" at bounding box center [180, 345] width 20 height 20
select select
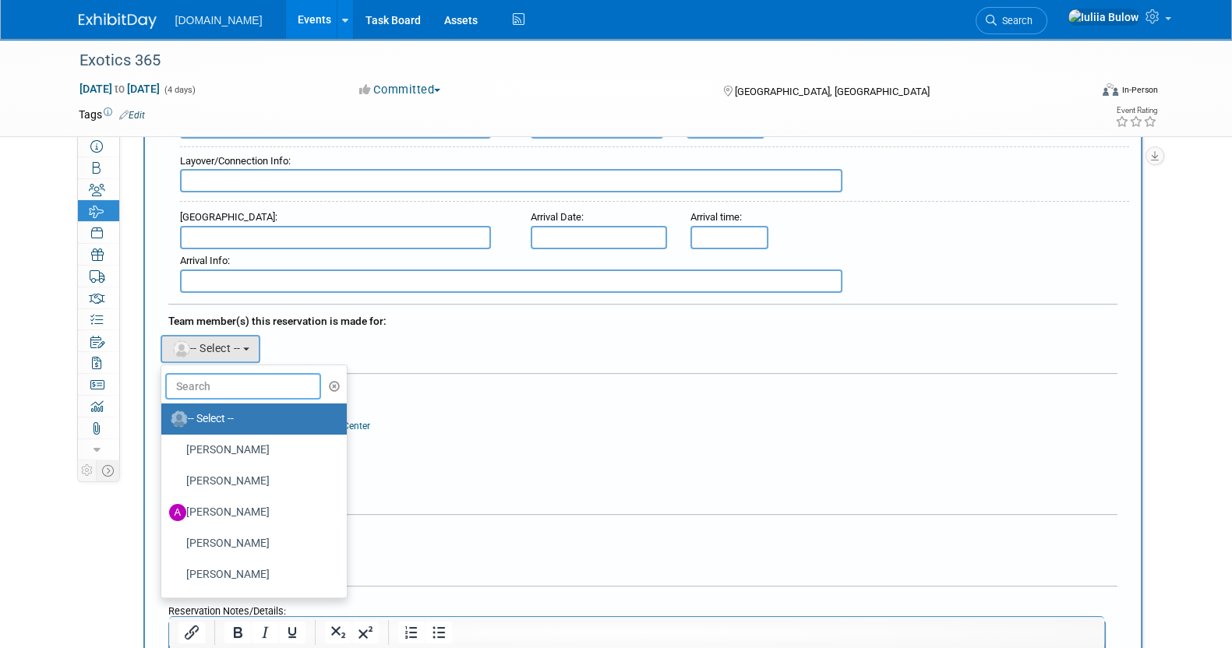
click at [248, 380] on input "text" at bounding box center [243, 386] width 156 height 26
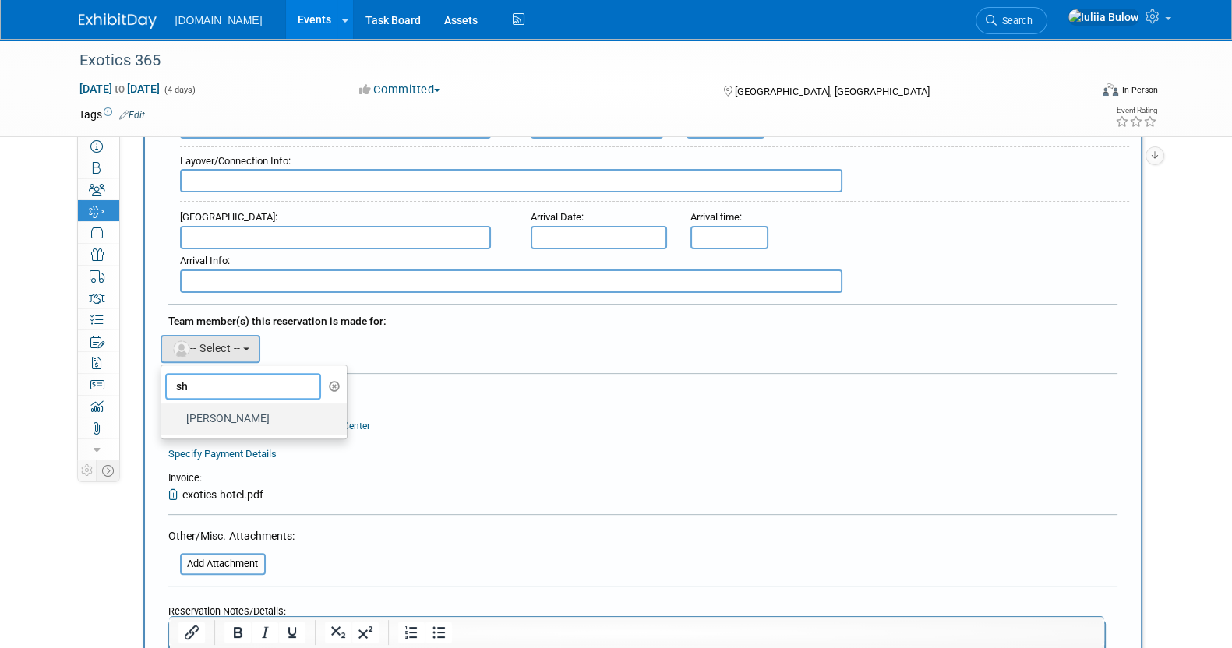
type input "sh"
click at [254, 410] on label "[PERSON_NAME]" at bounding box center [250, 419] width 163 height 25
click at [164, 412] on input "[PERSON_NAME]" at bounding box center [159, 417] width 10 height 10
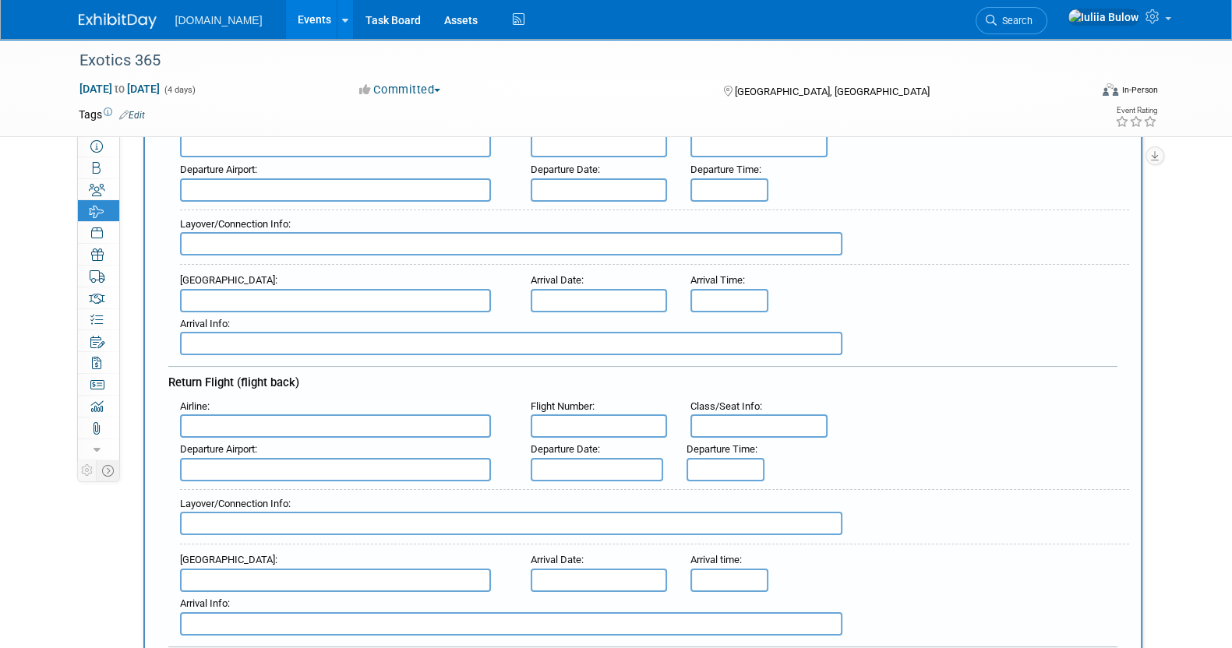
scroll to position [0, 0]
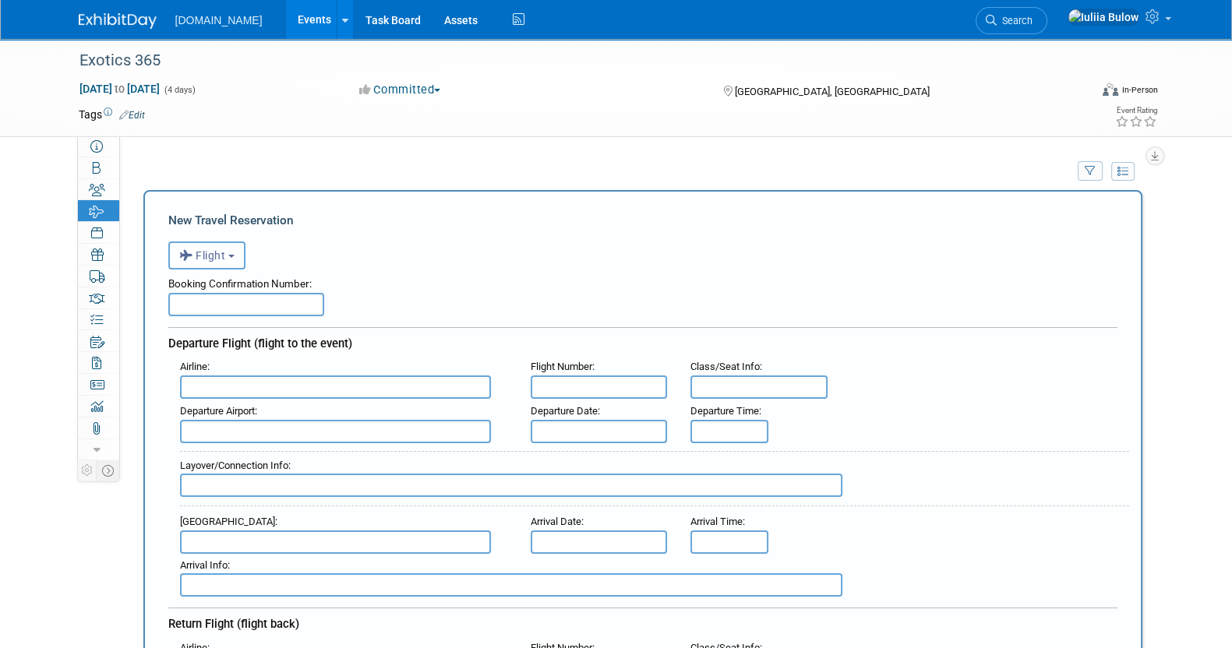
click at [234, 256] on b "button" at bounding box center [231, 256] width 6 height 3
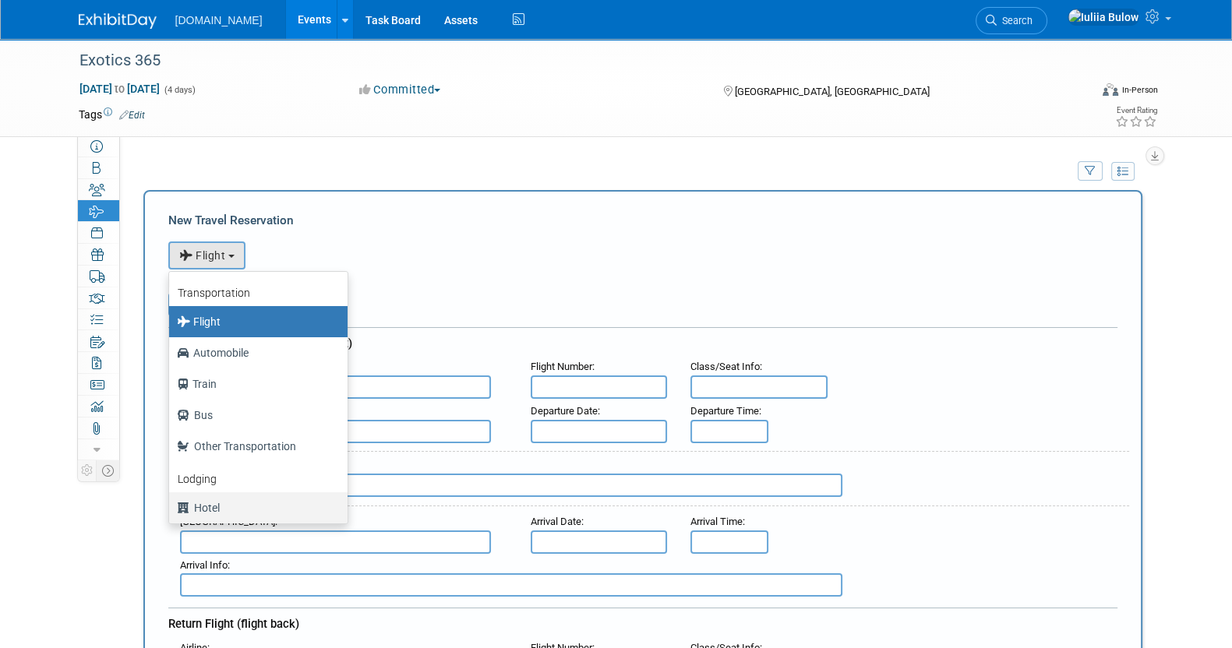
click at [223, 503] on label "Hotel" at bounding box center [254, 508] width 155 height 25
click at [171, 503] on input "Hotel" at bounding box center [166, 506] width 10 height 10
select select "6"
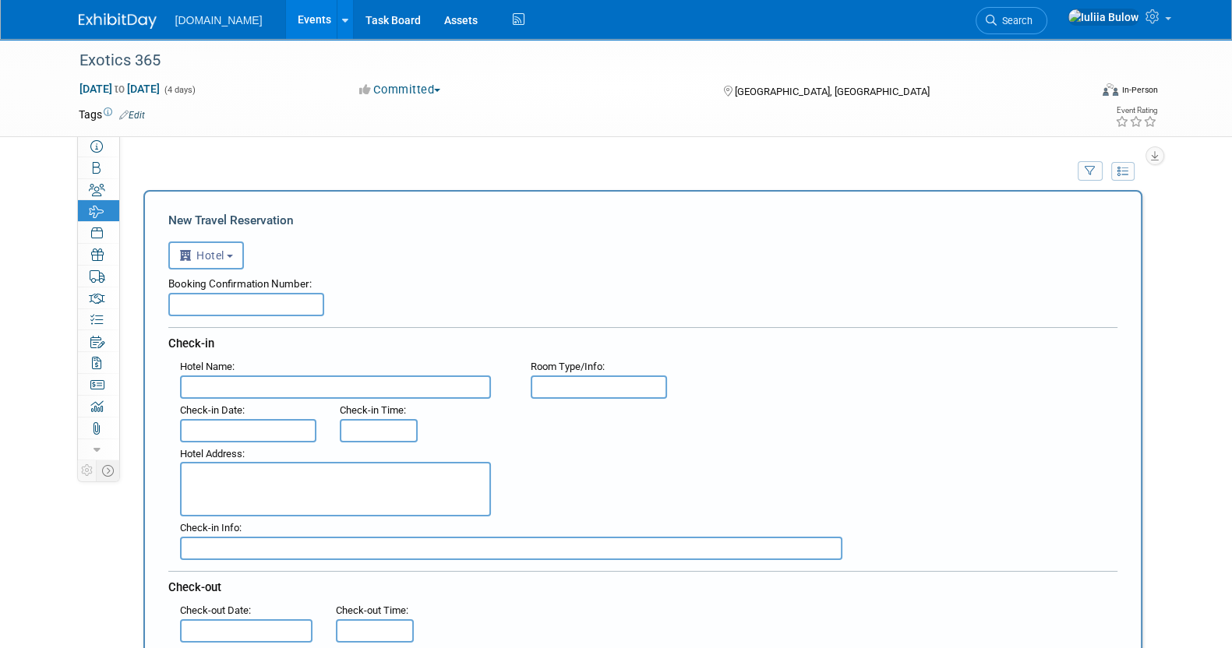
type input "3:00 PM"
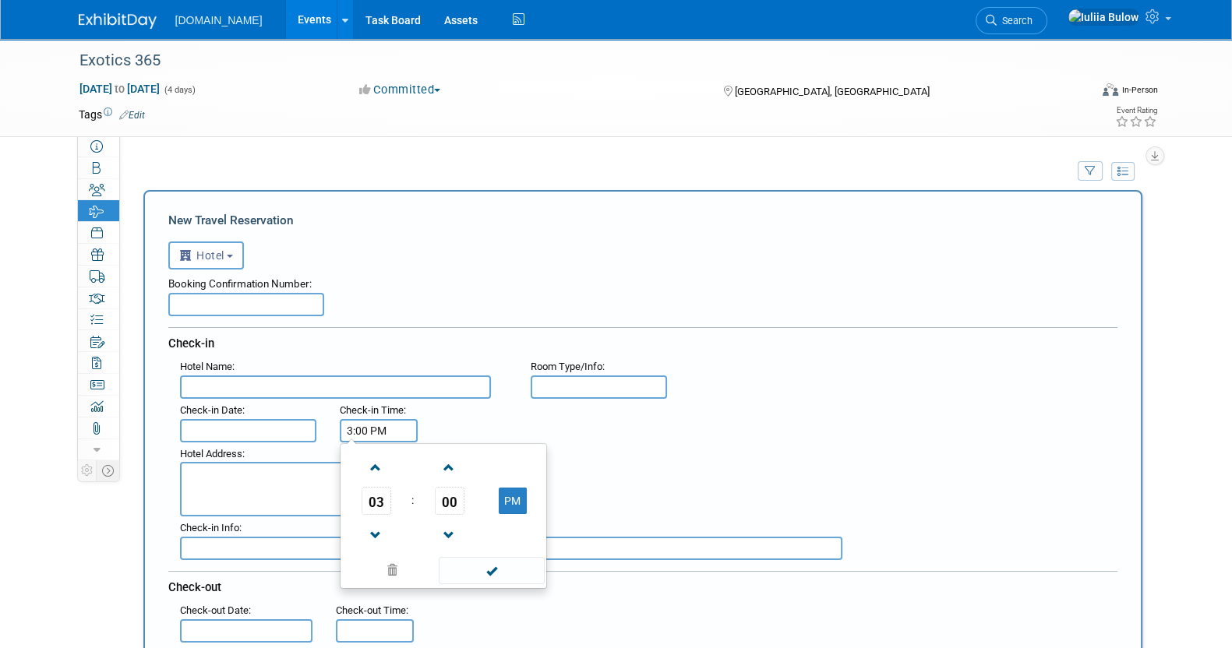
click at [373, 419] on input "3:00 PM" at bounding box center [379, 430] width 78 height 23
click at [489, 563] on span at bounding box center [491, 570] width 105 height 27
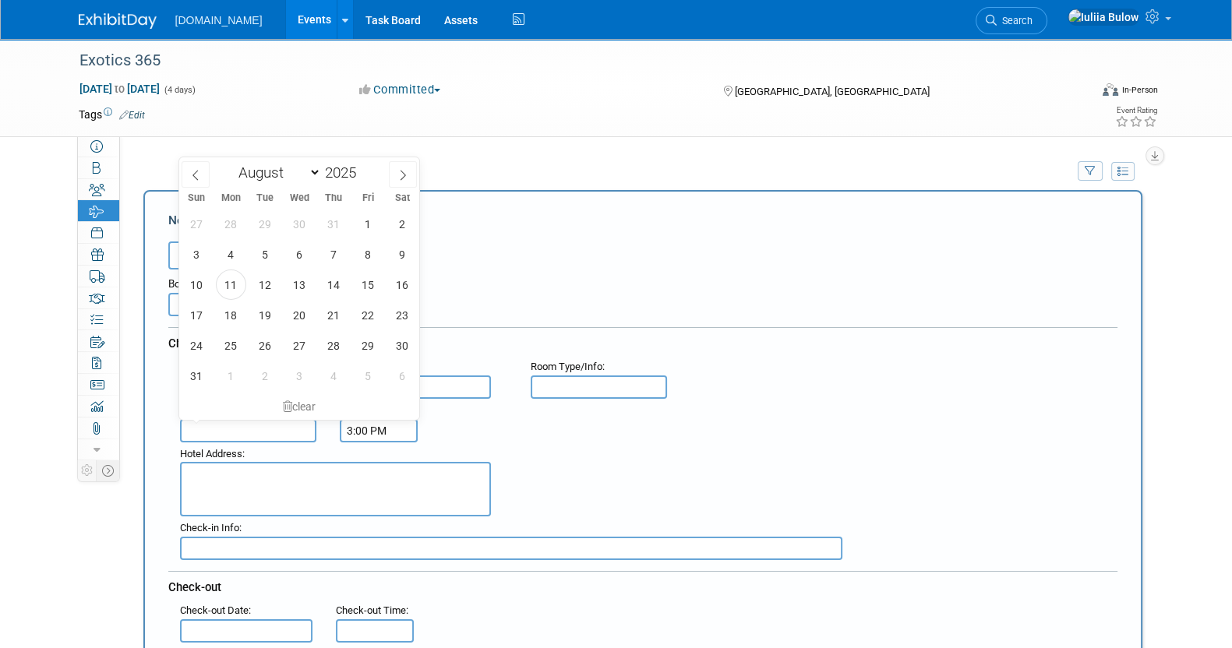
click at [290, 434] on input "text" at bounding box center [248, 430] width 137 height 23
click at [401, 310] on span "23" at bounding box center [402, 315] width 30 height 30
type input "[DATE]"
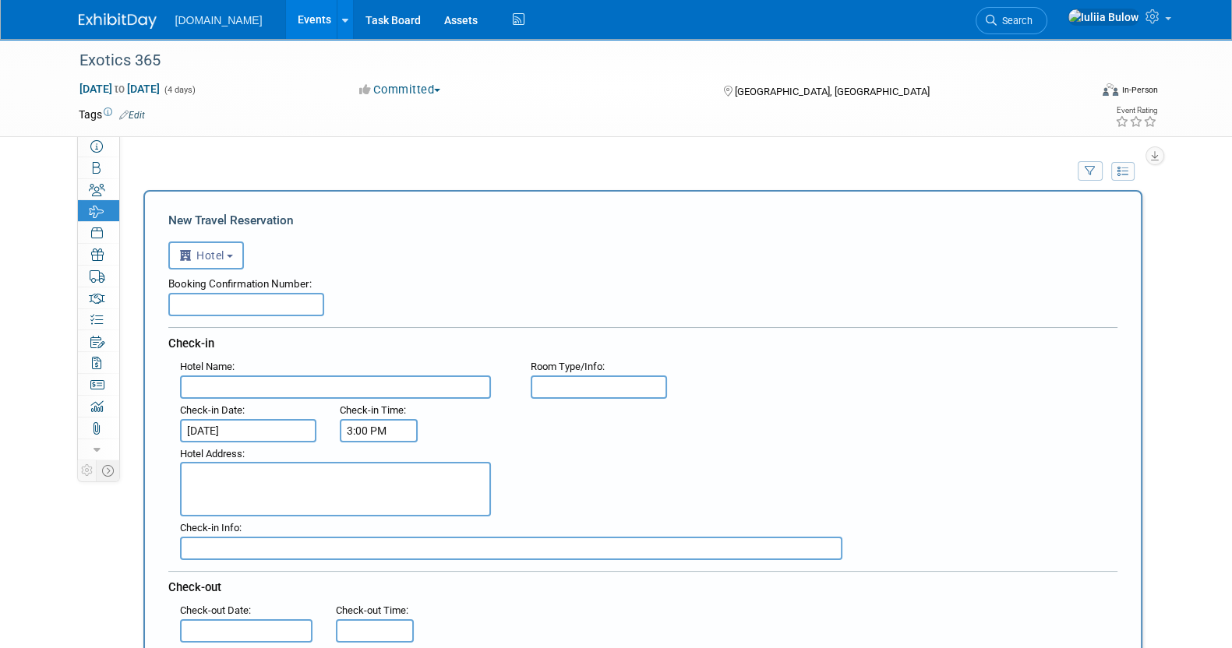
click at [246, 625] on input "text" at bounding box center [246, 631] width 132 height 23
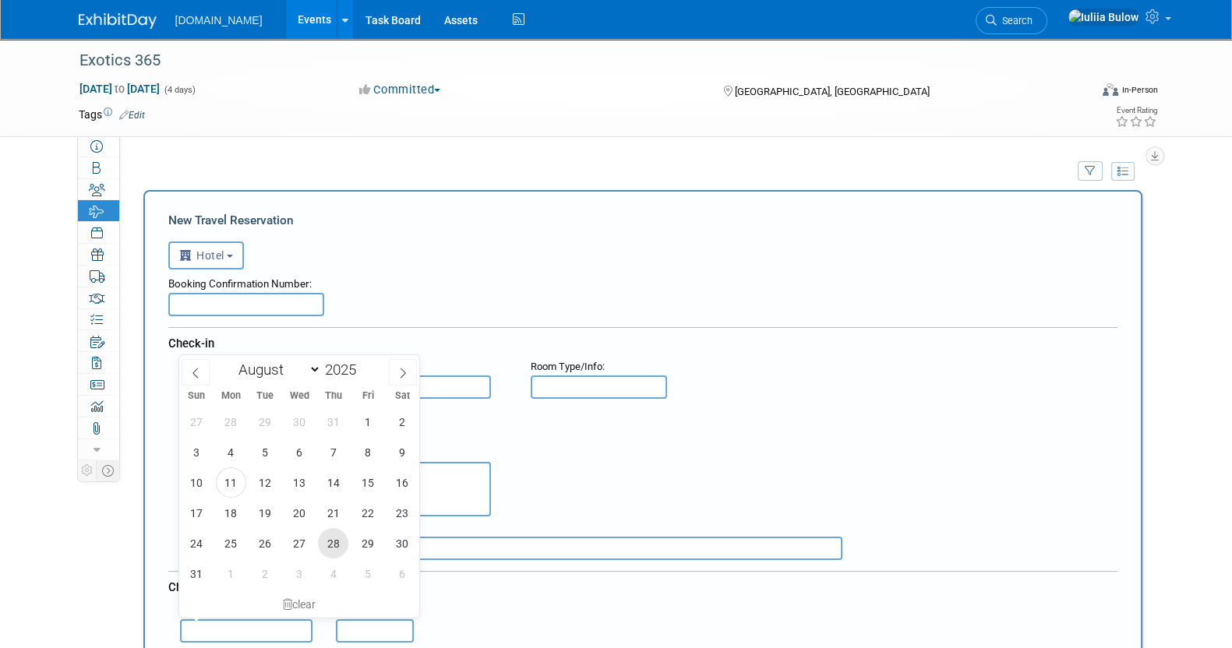
click at [336, 539] on span "28" at bounding box center [333, 543] width 30 height 30
type input "[DATE]"
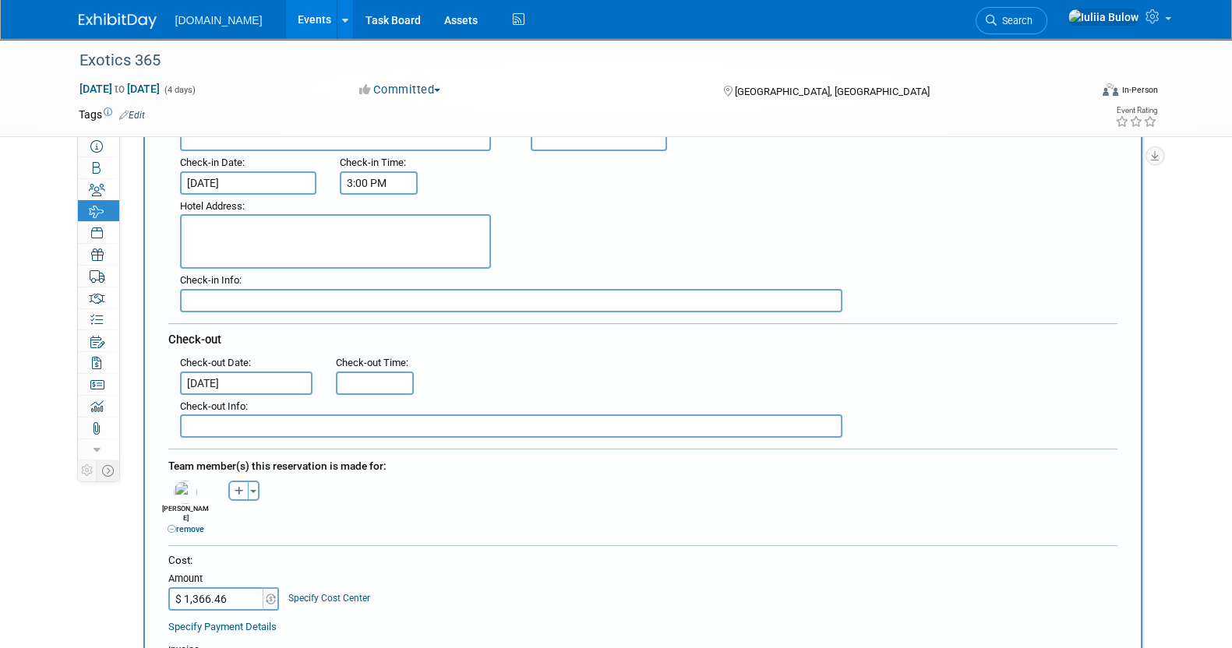
scroll to position [292, 0]
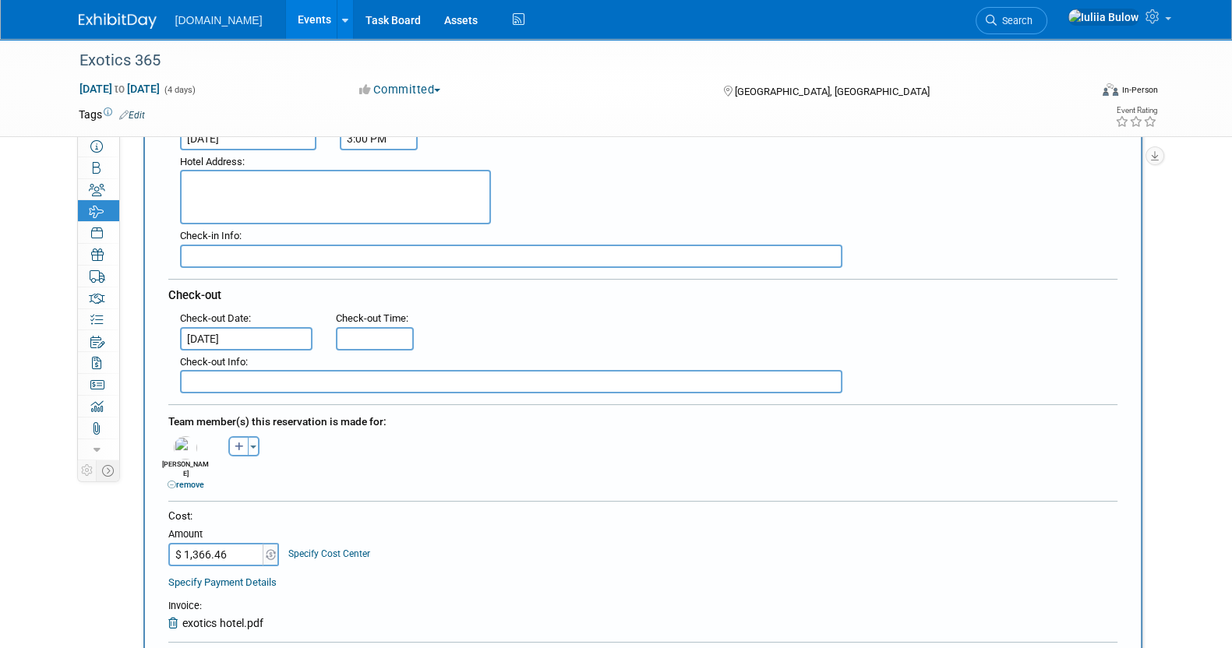
type input "11:00 AM"
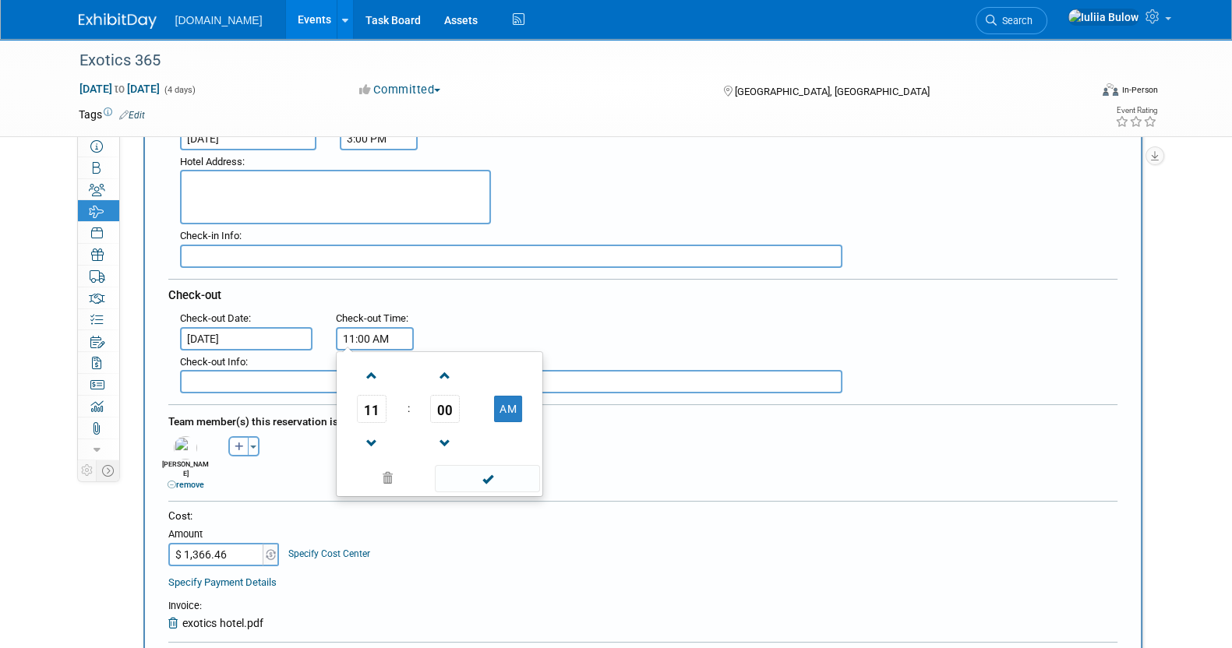
click at [388, 327] on input "11:00 AM" at bounding box center [375, 338] width 78 height 23
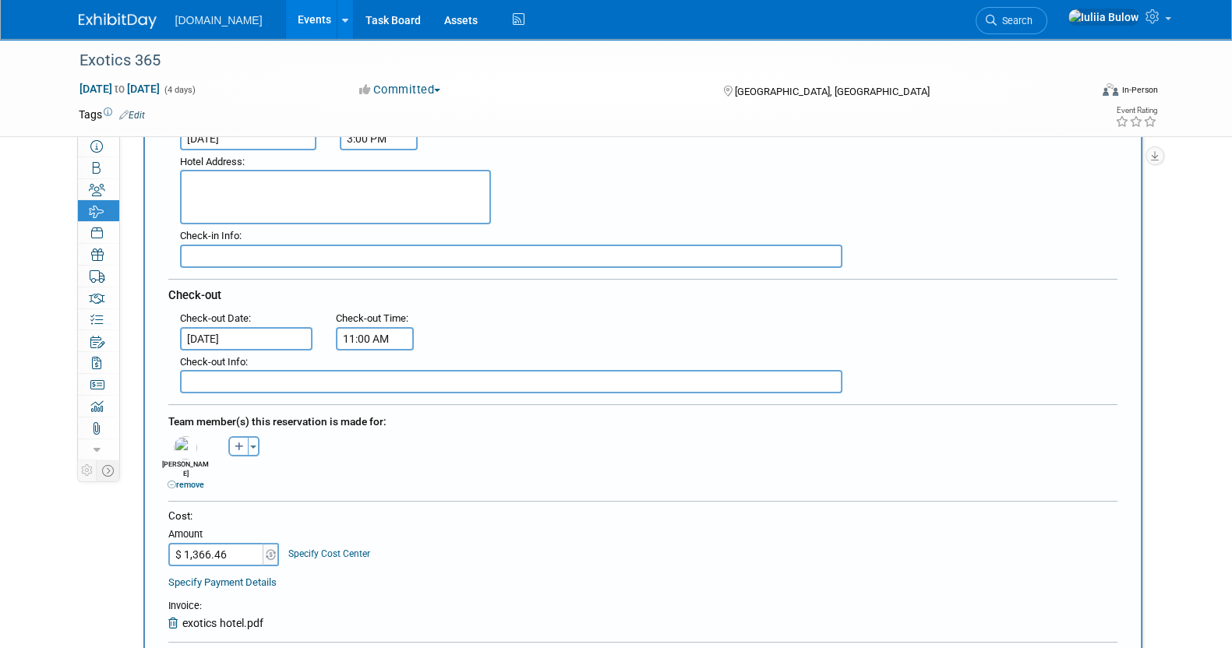
drag, startPoint x: 503, startPoint y: 489, endPoint x: 503, endPoint y: 473, distance: 15.6
click at [503, 473] on form "<i class="fas fa-plane" style="padding: 6px 4px 6px 1px;"></i> Flight <i class=…" at bounding box center [642, 429] width 949 height 976
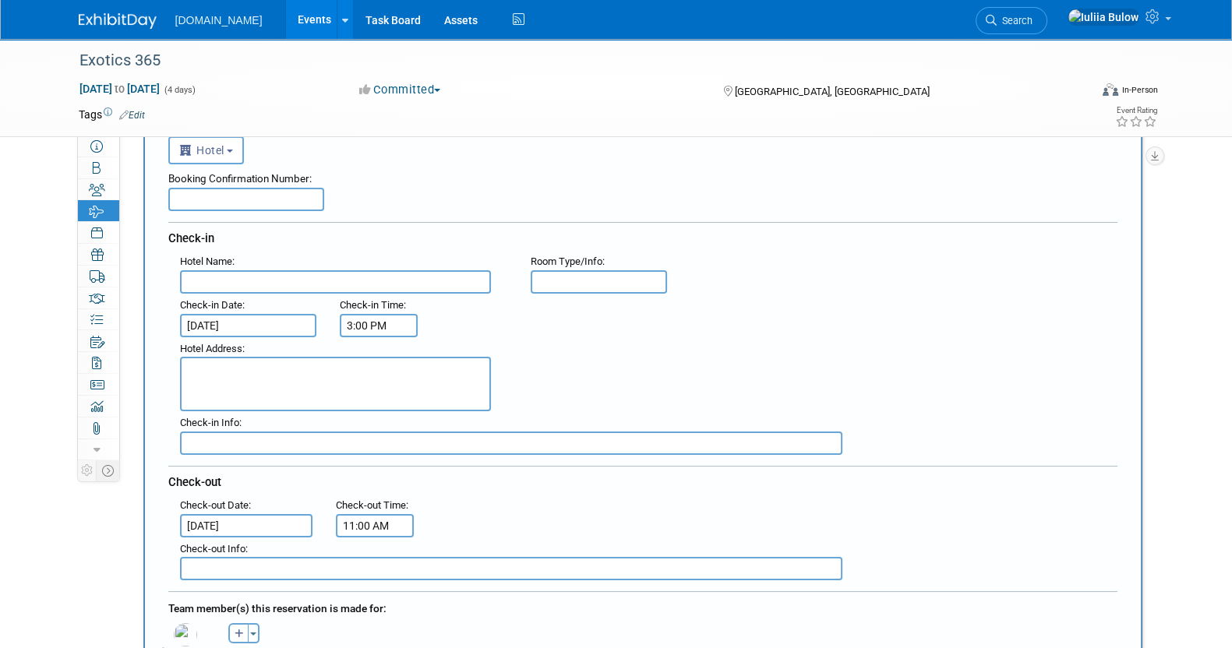
scroll to position [0, 0]
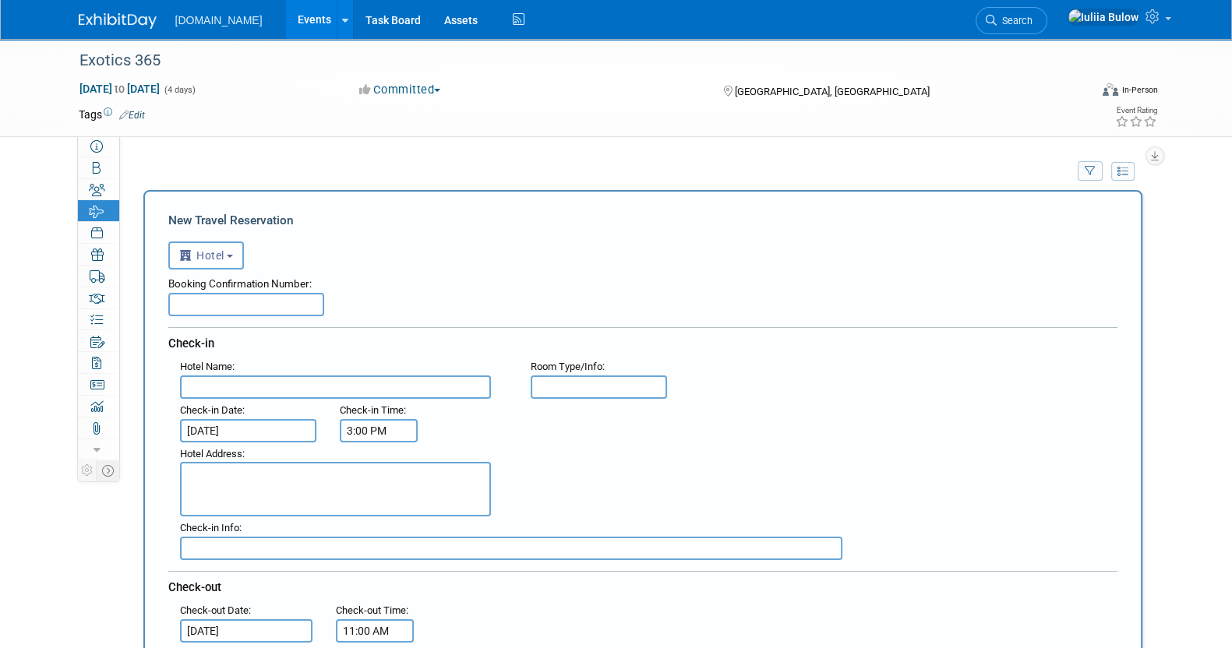
click at [276, 470] on textarea at bounding box center [335, 489] width 311 height 55
paste textarea "1815 Terry Avenue Seattle, Washington 98101 USA Telefone +1-206-388-1000"
click at [263, 380] on input "text" at bounding box center [335, 387] width 311 height 23
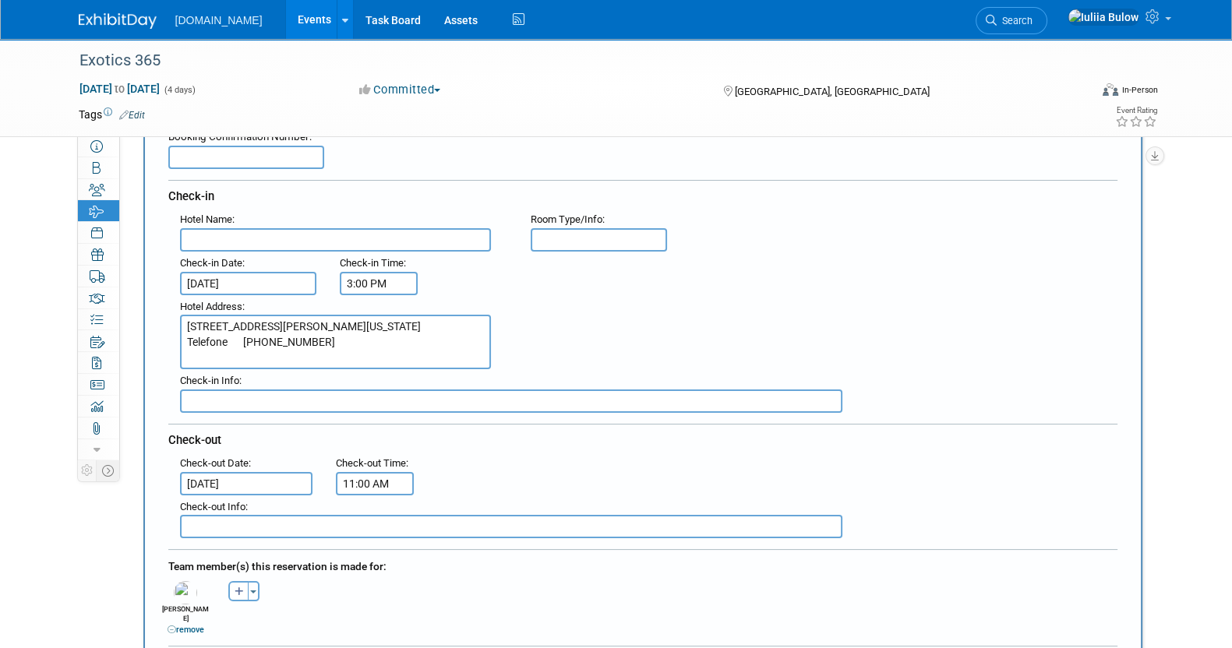
scroll to position [97, 0]
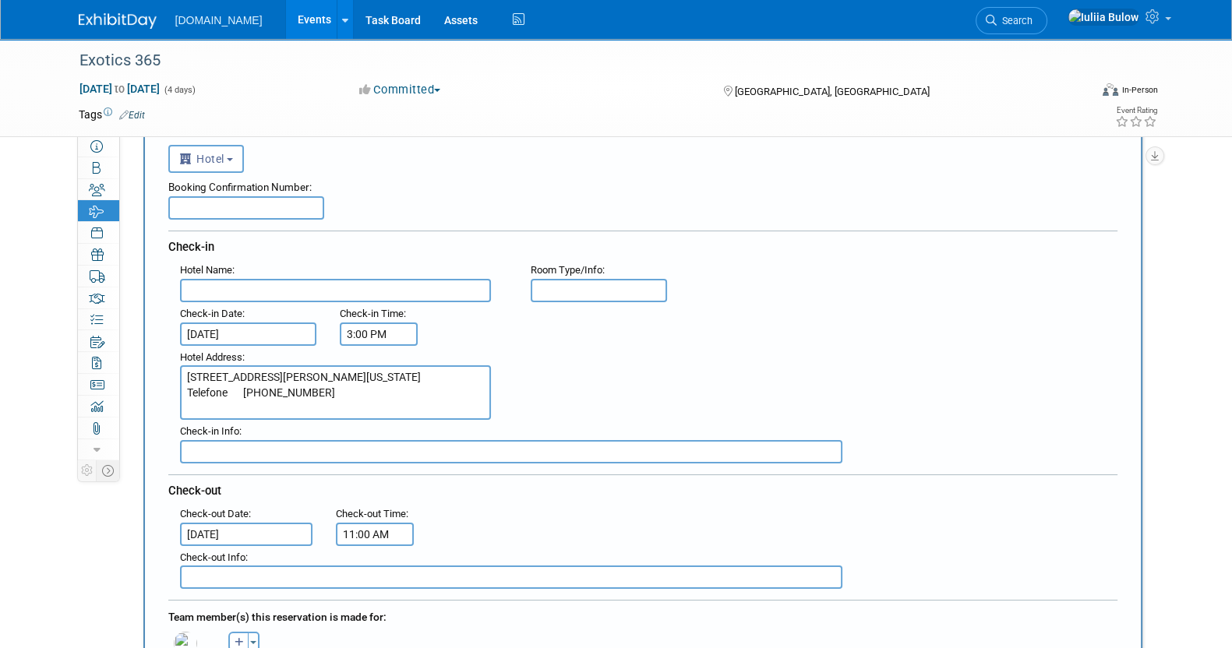
drag, startPoint x: 250, startPoint y: 394, endPoint x: 275, endPoint y: 396, distance: 25.0
click at [257, 394] on textarea "1815 Terry Avenue Seattle, Washington 98101 USA Telefone +1-206-388-1000" at bounding box center [335, 393] width 311 height 55
type textarea "1815 Terry Avenue Seattle, Washington 98101 USA Phone : +1-206-388-1000"
click at [225, 293] on input "text" at bounding box center [335, 290] width 311 height 23
paste input "Residence Inn [GEOGRAPHIC_DATA]/[GEOGRAPHIC_DATA]"
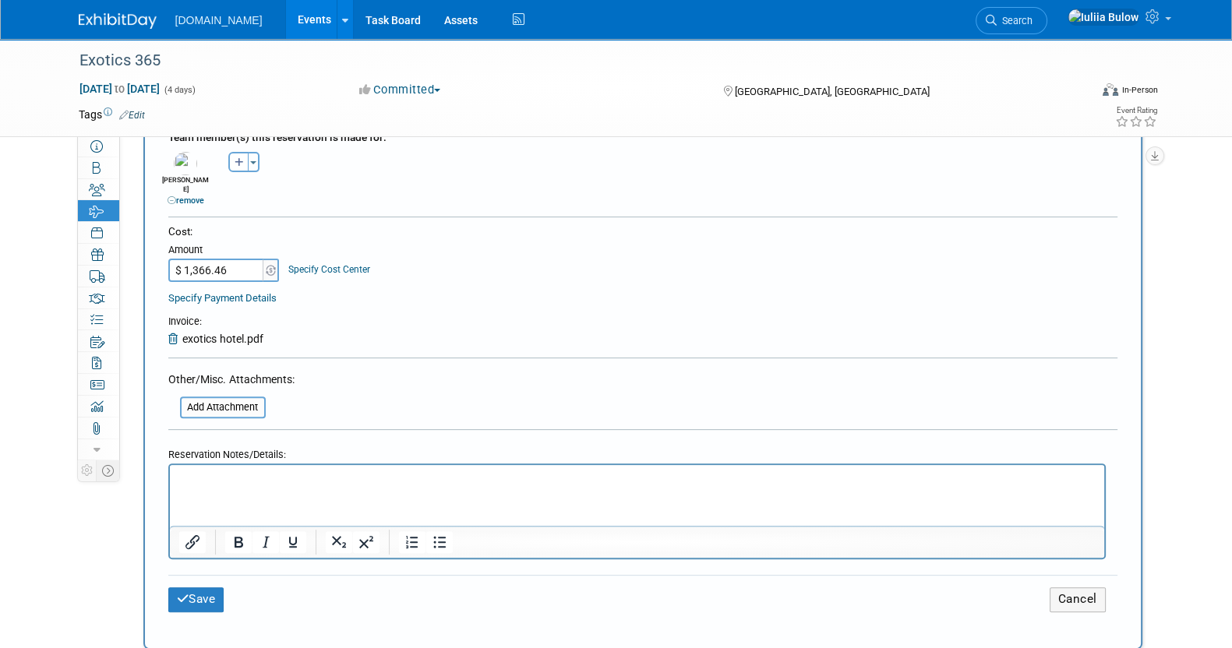
scroll to position [584, 0]
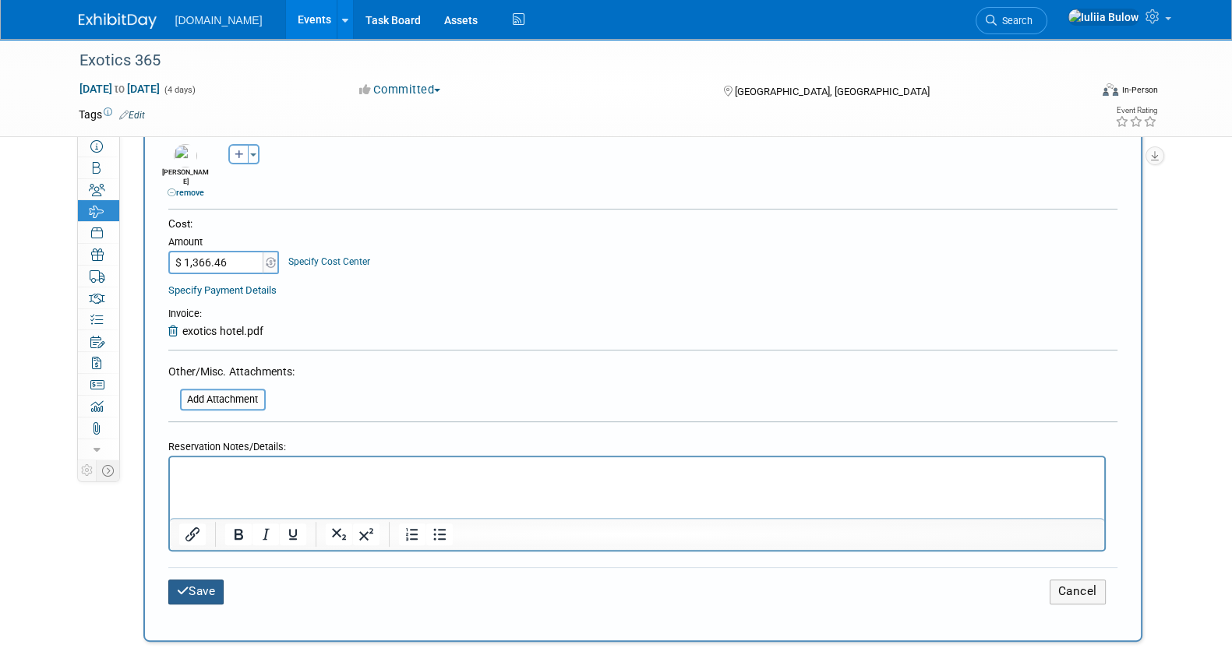
type input "Residence Inn [GEOGRAPHIC_DATA]/[GEOGRAPHIC_DATA]"
click at [207, 580] on button "Save" at bounding box center [196, 592] width 56 height 24
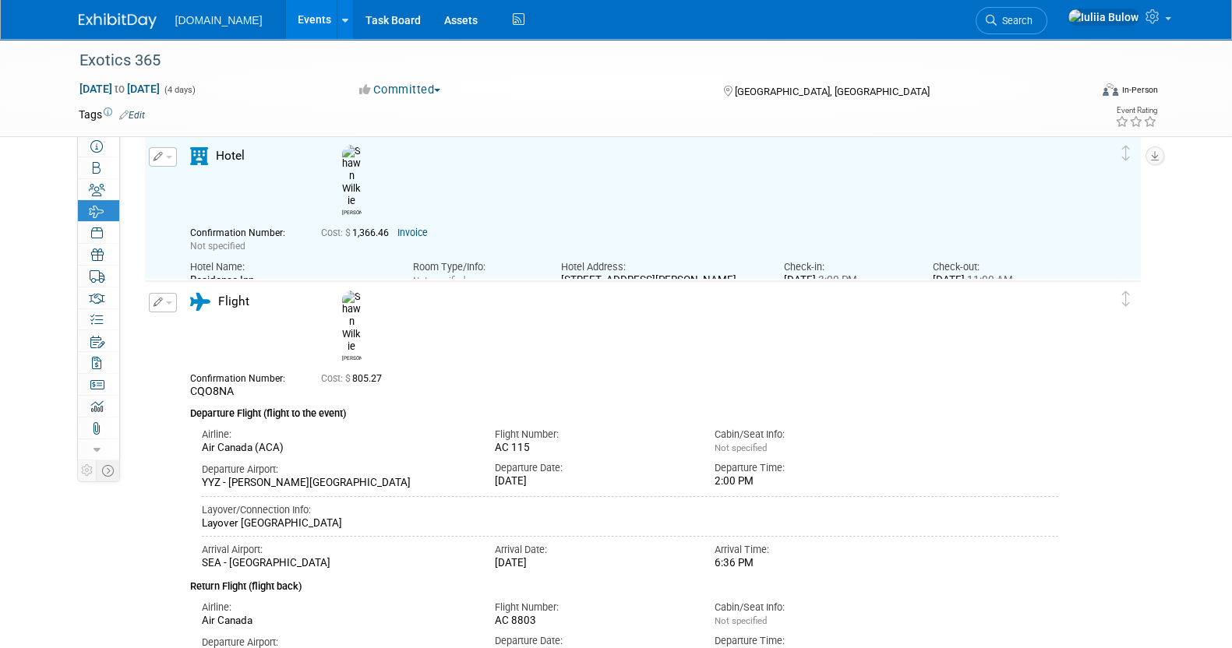
scroll to position [97, 0]
